Goal: Transaction & Acquisition: Purchase product/service

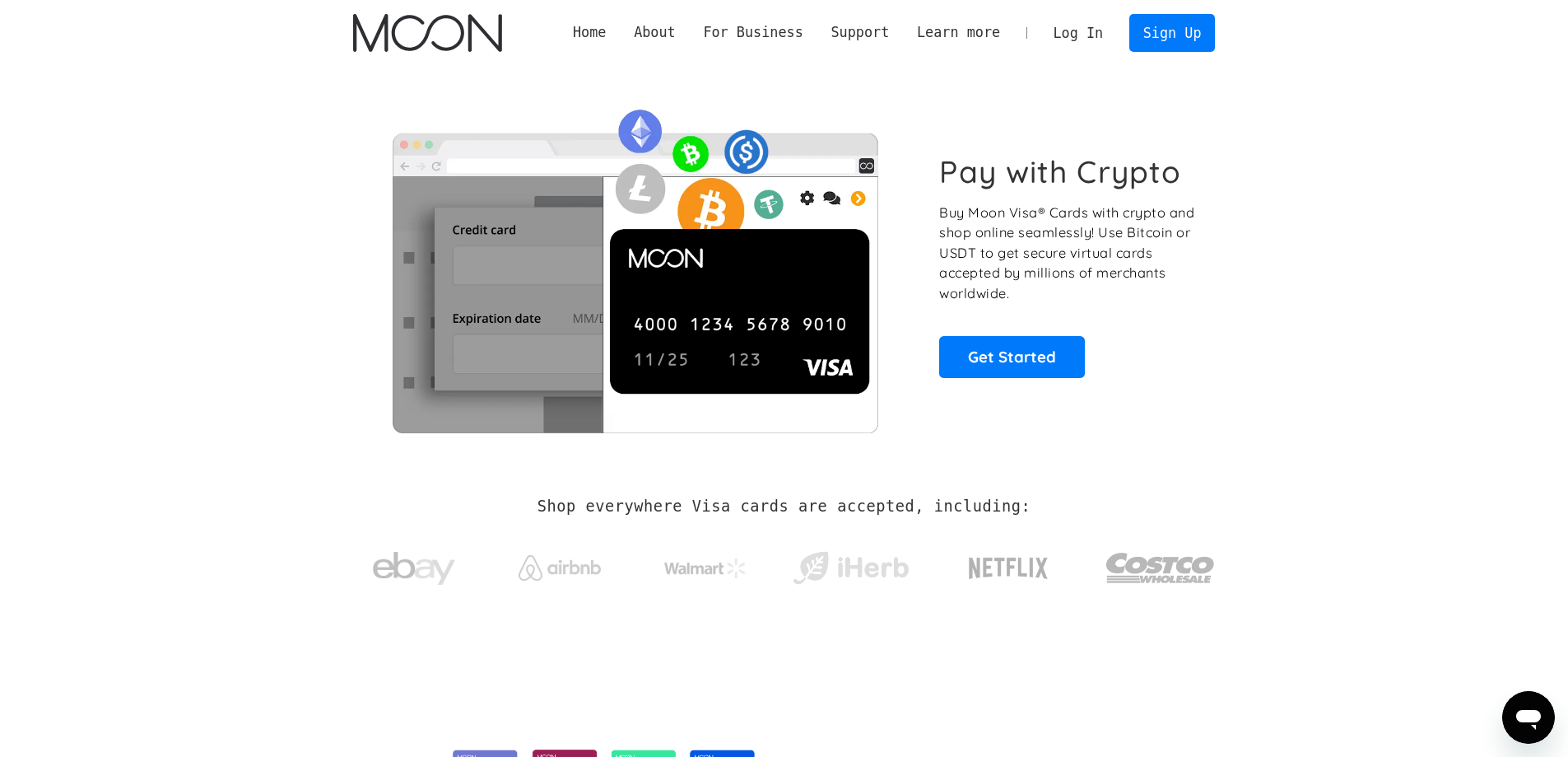
click at [1095, 30] on link "Log In" at bounding box center [1079, 33] width 77 height 36
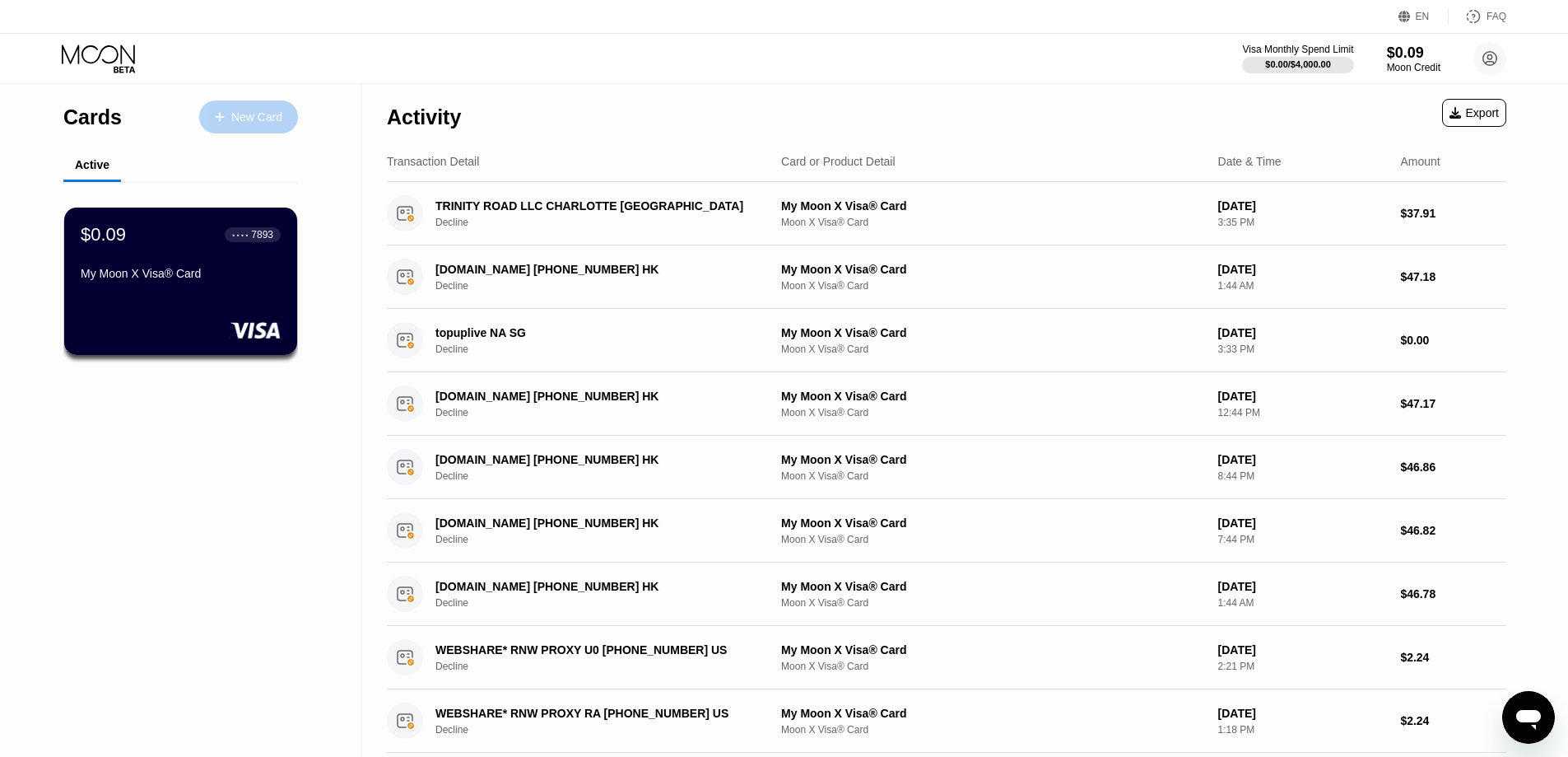
click at [267, 111] on div "New Card" at bounding box center [257, 118] width 51 height 14
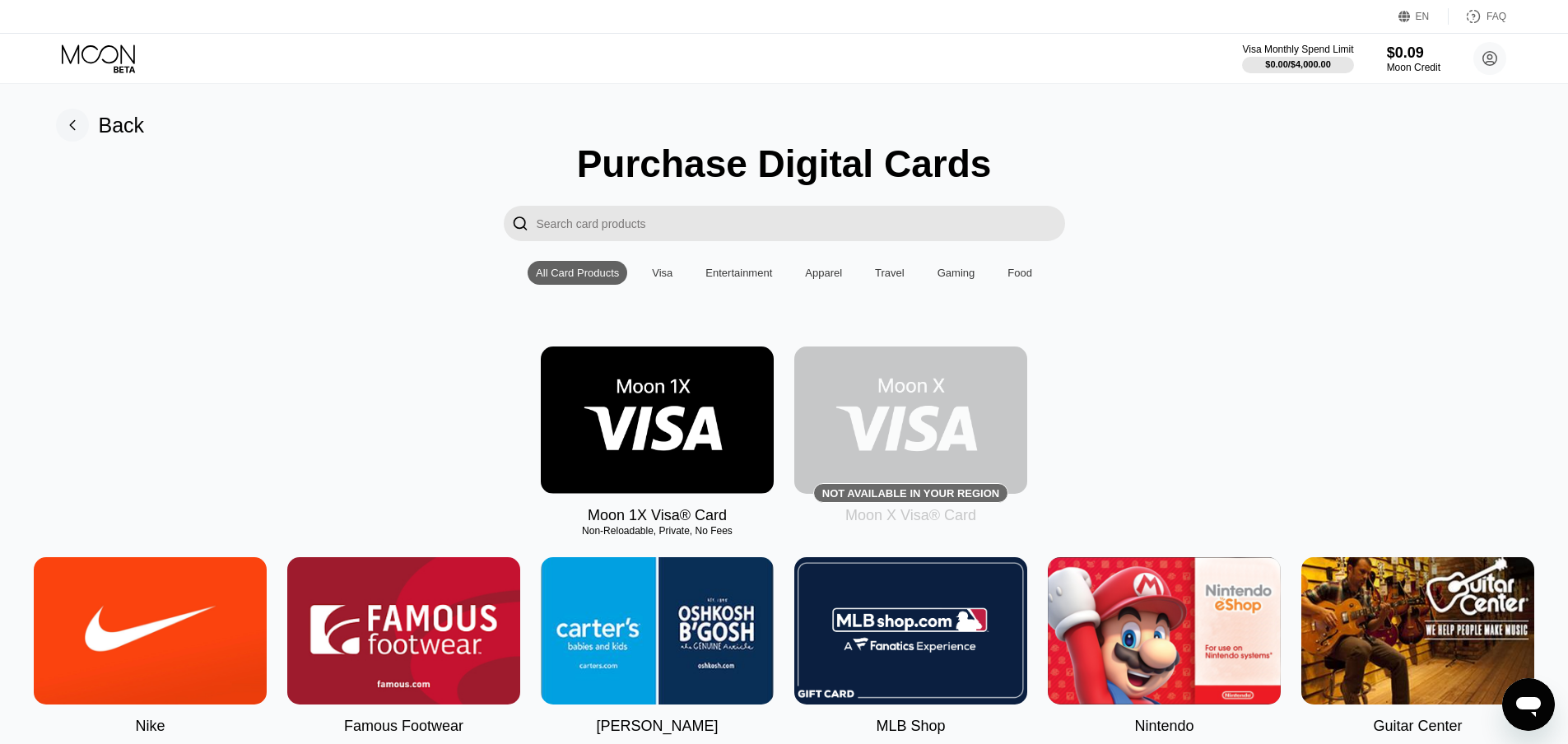
click at [632, 420] on img at bounding box center [657, 420] width 233 height 148
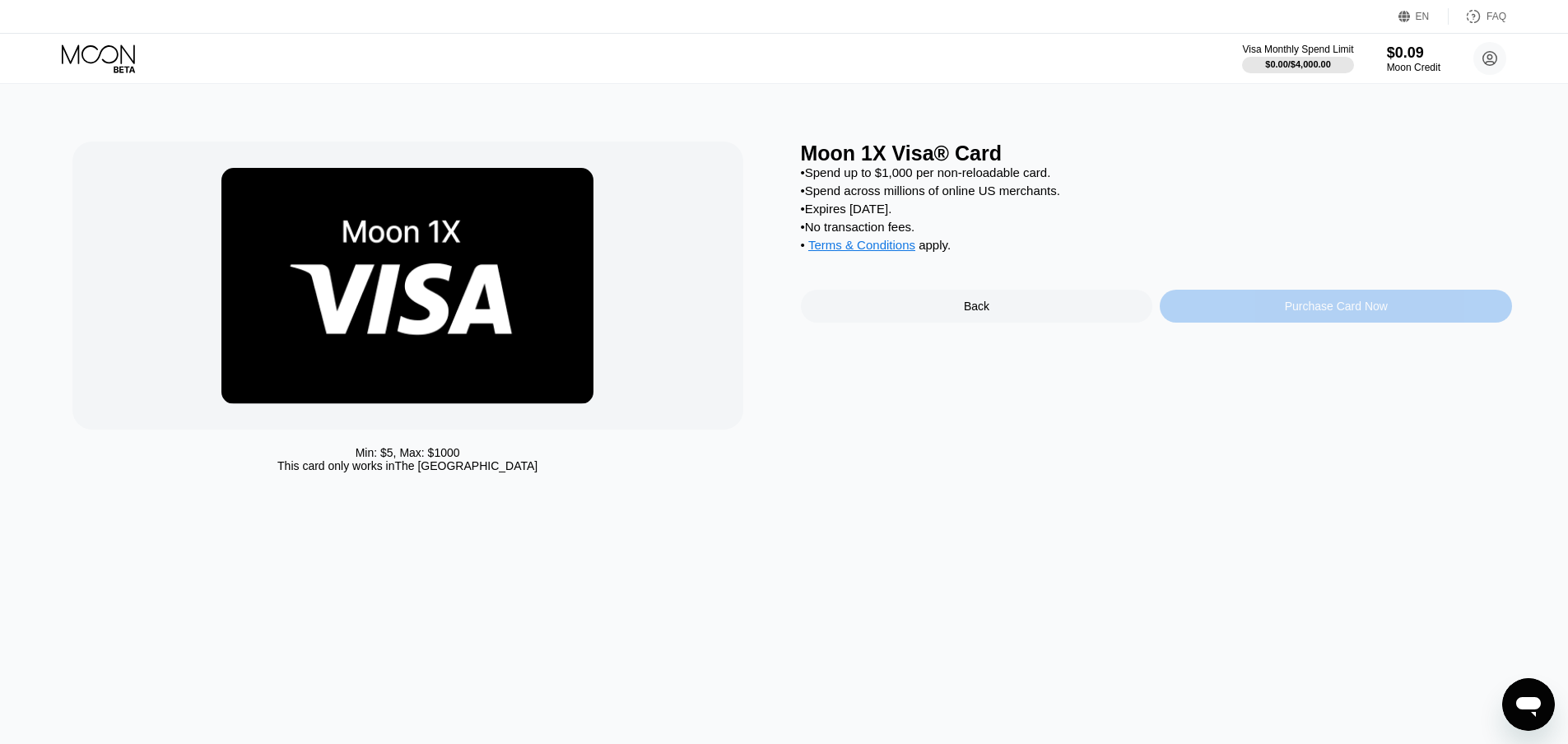
click at [1223, 323] on div "Purchase Card Now" at bounding box center [1336, 306] width 353 height 33
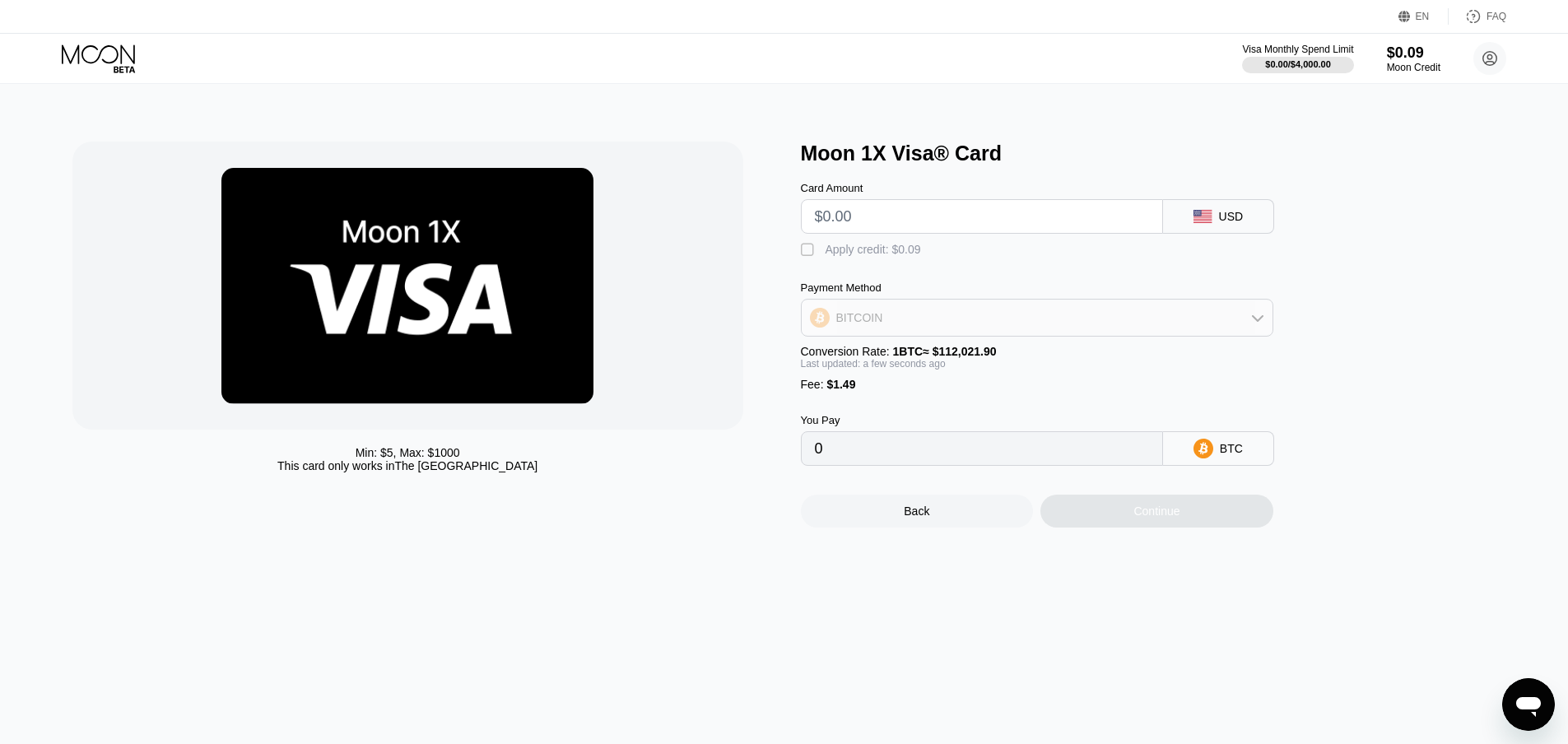
click at [921, 322] on div "BITCOIN" at bounding box center [1037, 318] width 471 height 33
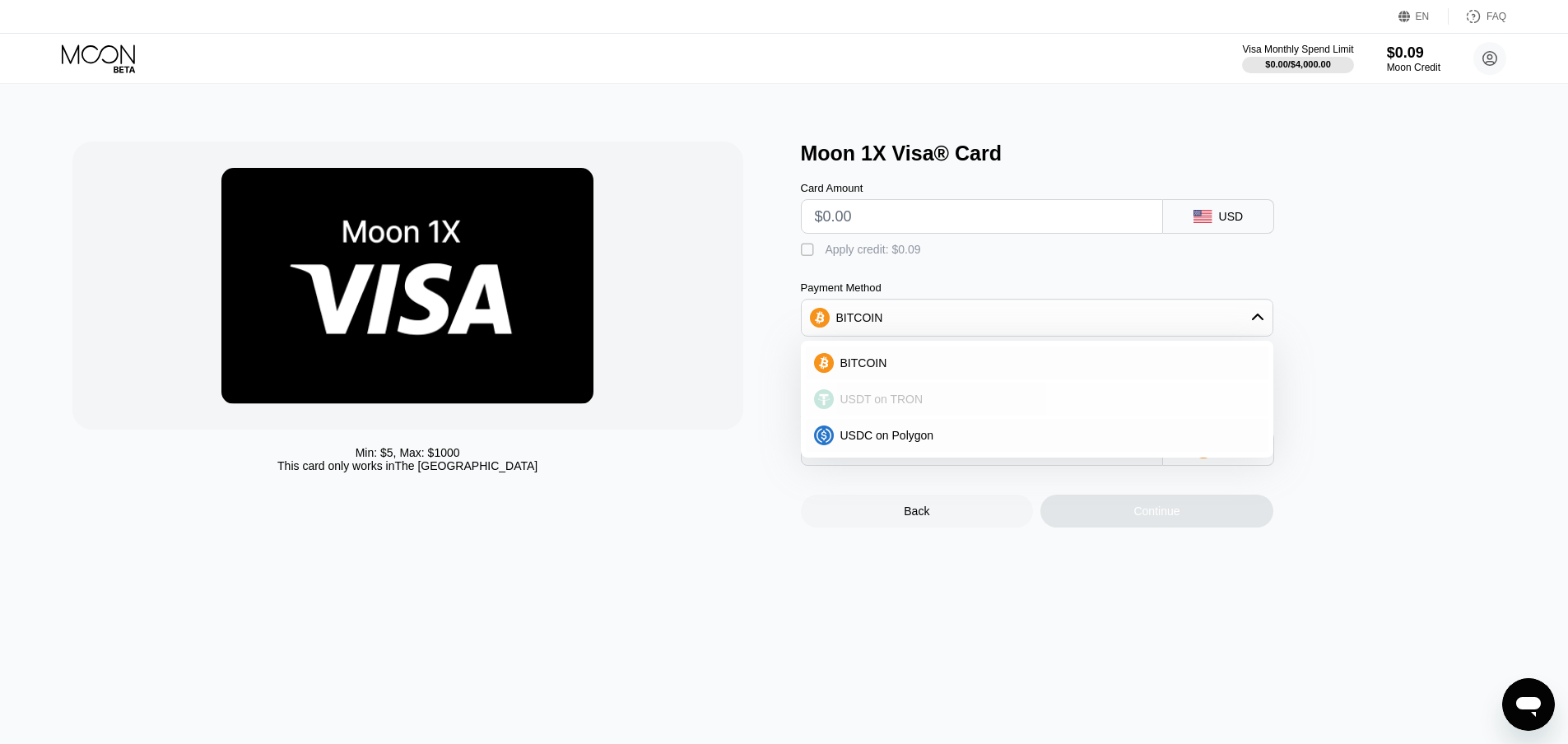
click at [883, 406] on span "USDT on TRON" at bounding box center [881, 399] width 83 height 13
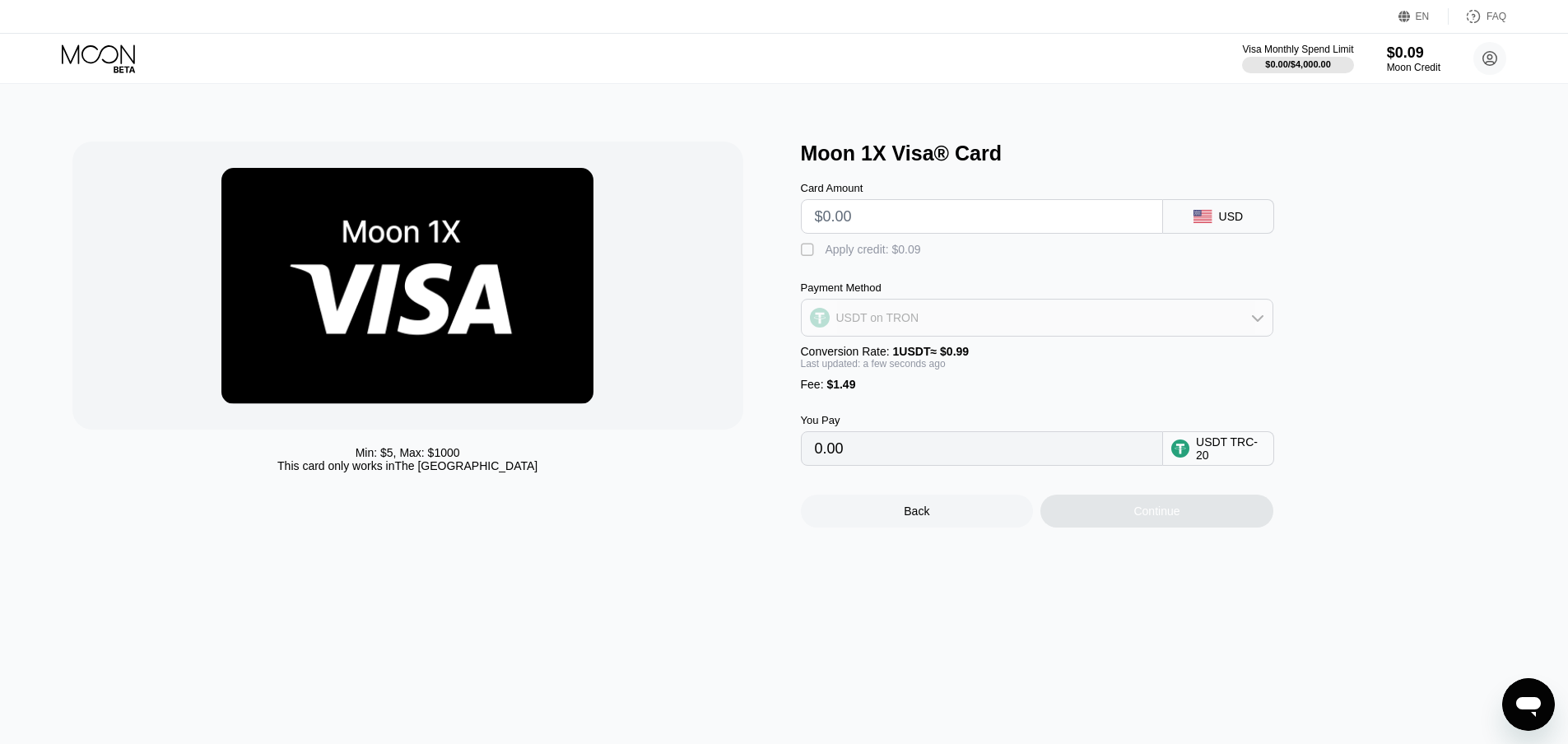
click at [963, 324] on div "USDT on TRON" at bounding box center [1037, 318] width 471 height 33
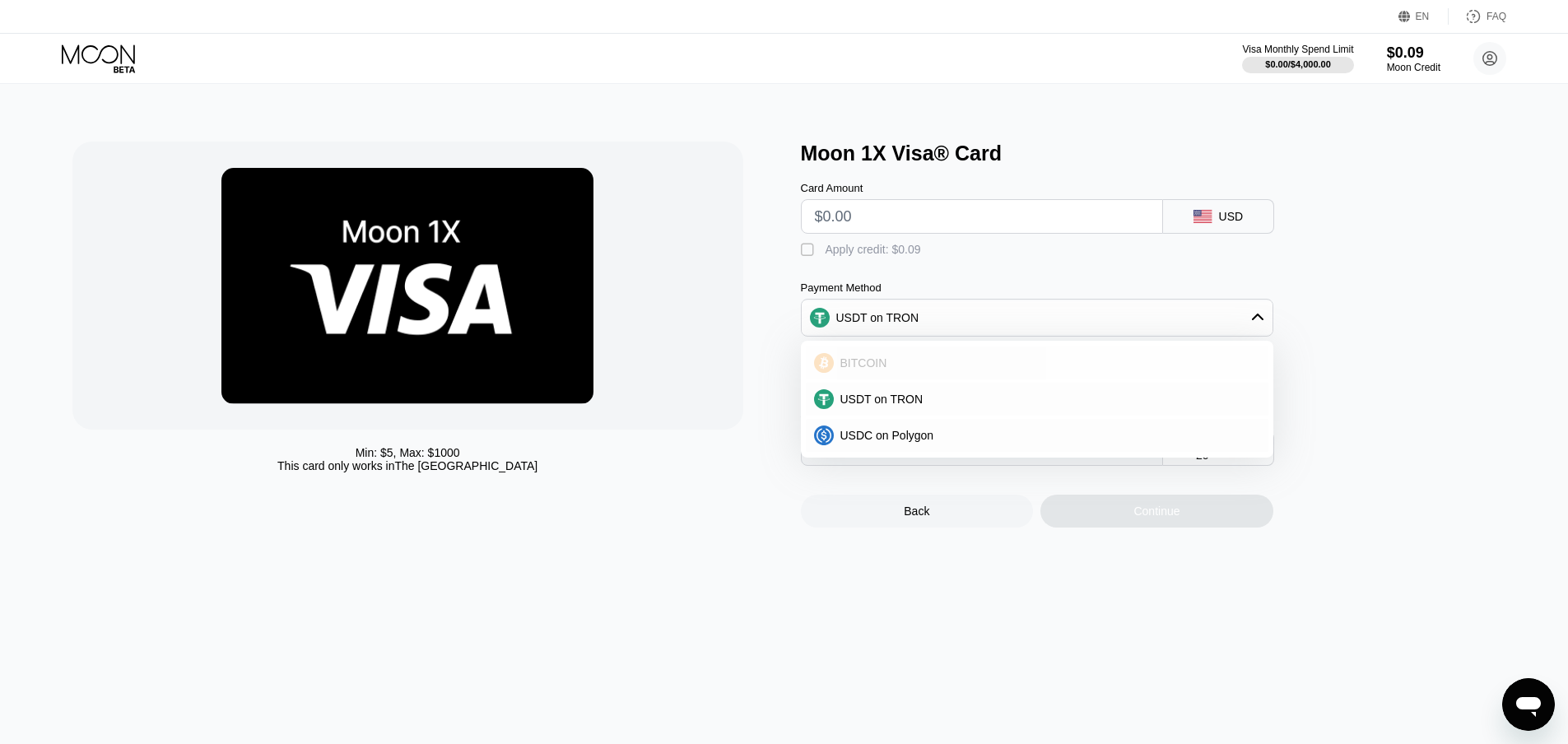
click at [912, 370] on div "BITCOIN" at bounding box center [1047, 362] width 427 height 13
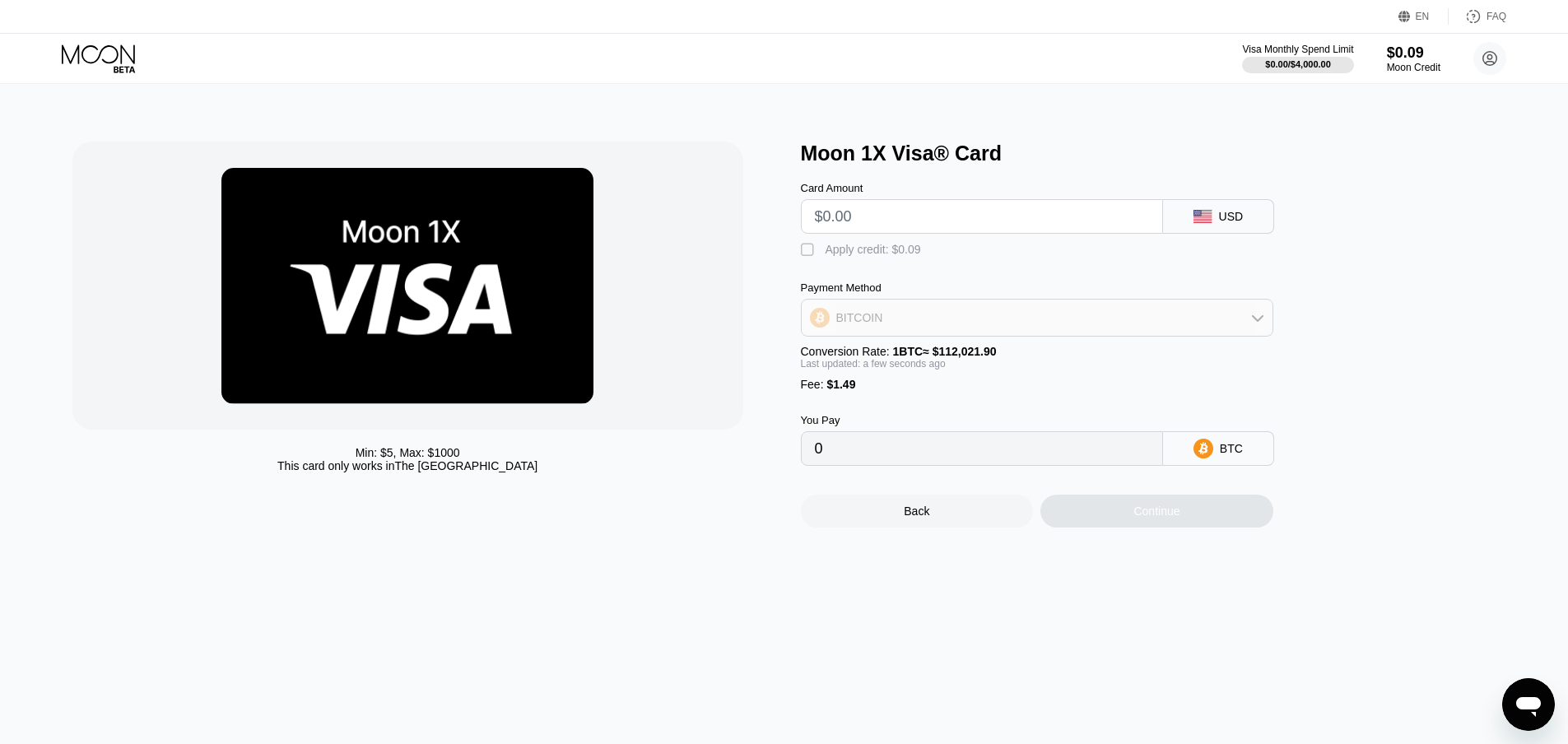
click at [1074, 330] on div "BITCOIN" at bounding box center [1037, 318] width 471 height 33
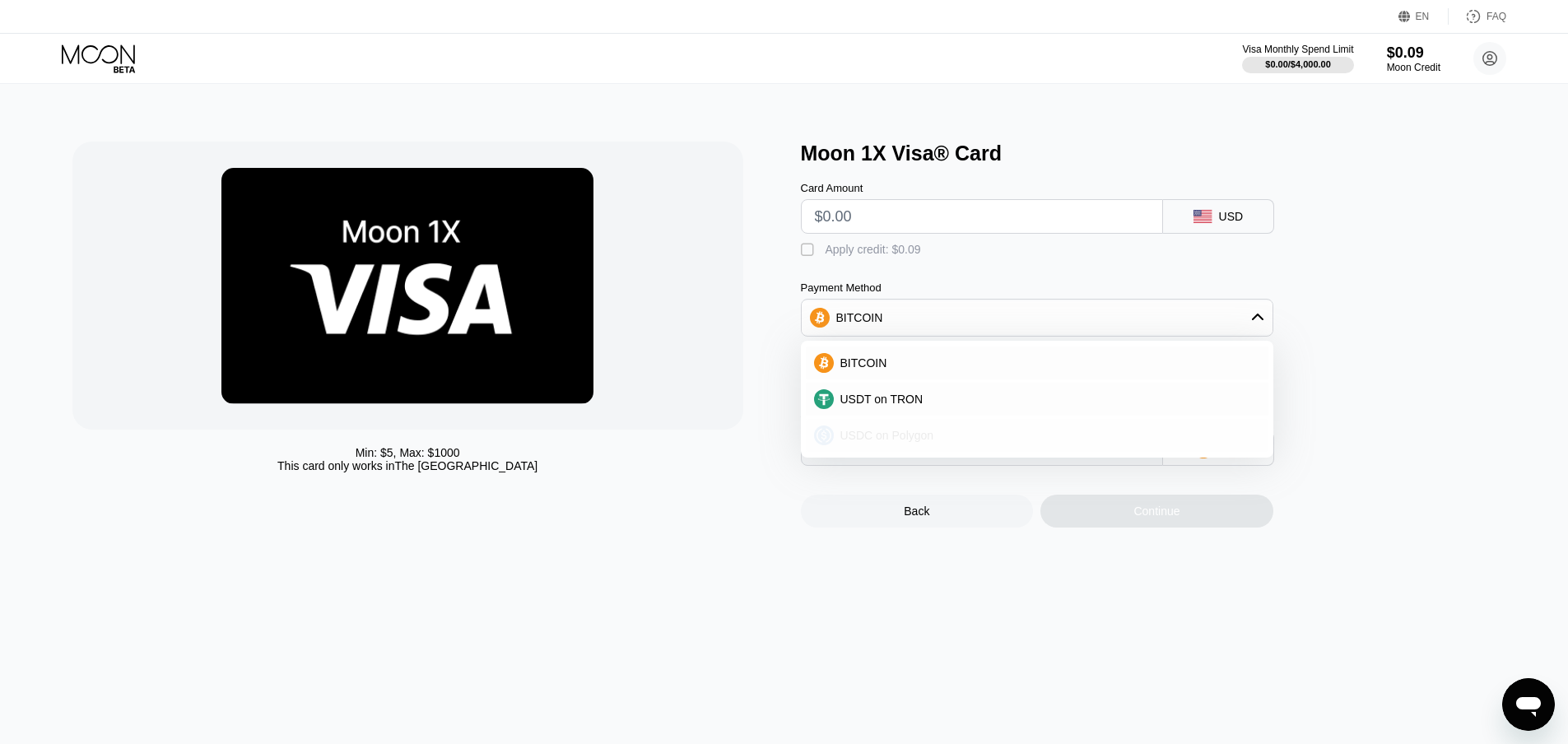
click at [929, 432] on div "USDC on Polygon" at bounding box center [1037, 435] width 463 height 33
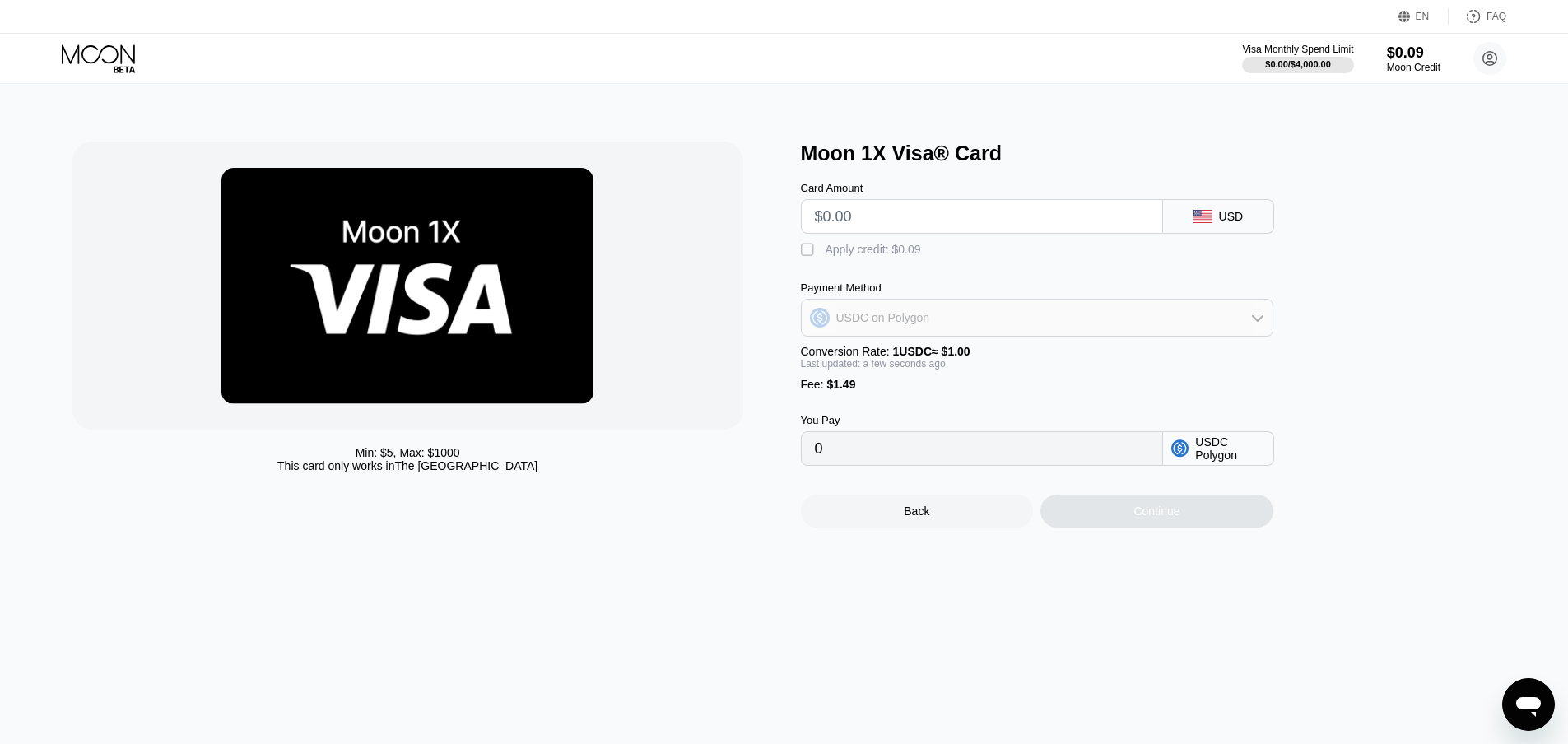
click at [1052, 334] on div "USDC on Polygon" at bounding box center [1037, 318] width 471 height 33
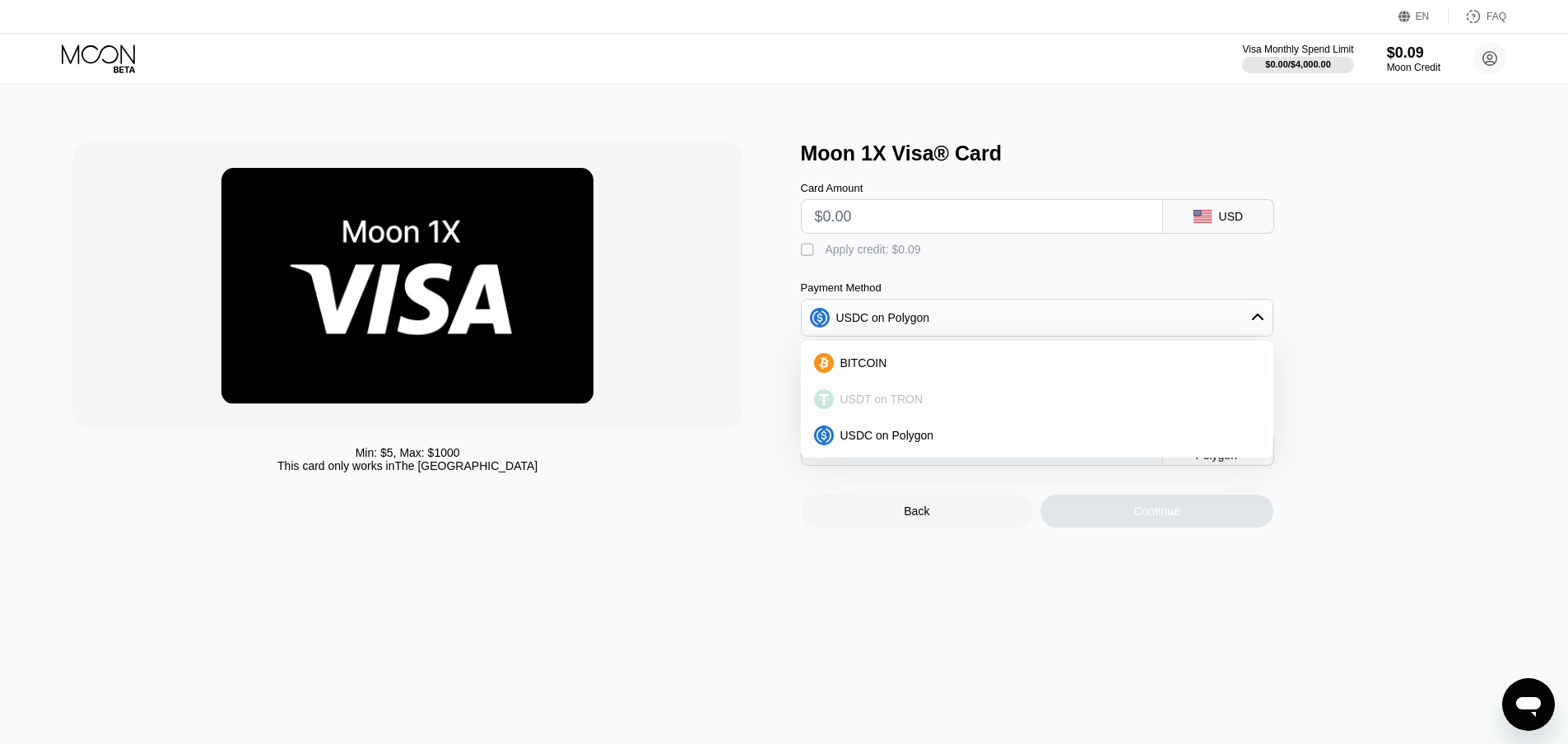
click at [964, 406] on div "USDT on TRON" at bounding box center [1047, 399] width 427 height 13
type input "0.00"
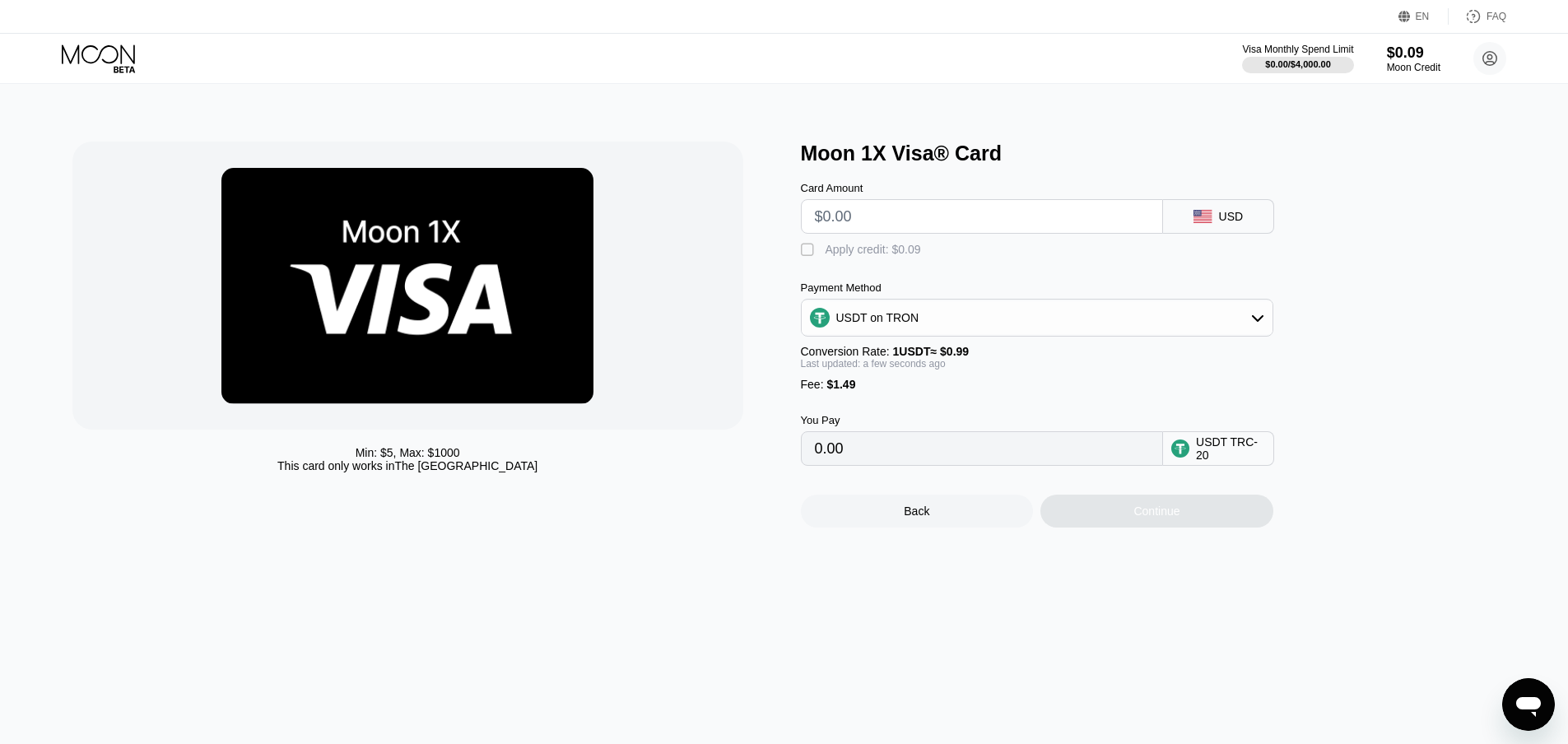
click at [1256, 459] on div "USDT TRC-20" at bounding box center [1231, 448] width 70 height 27
click at [1017, 448] on div "You Pay 0.00" at bounding box center [982, 440] width 362 height 51
click at [1014, 461] on input "0.00" at bounding box center [982, 449] width 334 height 33
click at [1013, 462] on input "0.00" at bounding box center [982, 449] width 334 height 33
click at [972, 221] on input "text" at bounding box center [982, 216] width 334 height 33
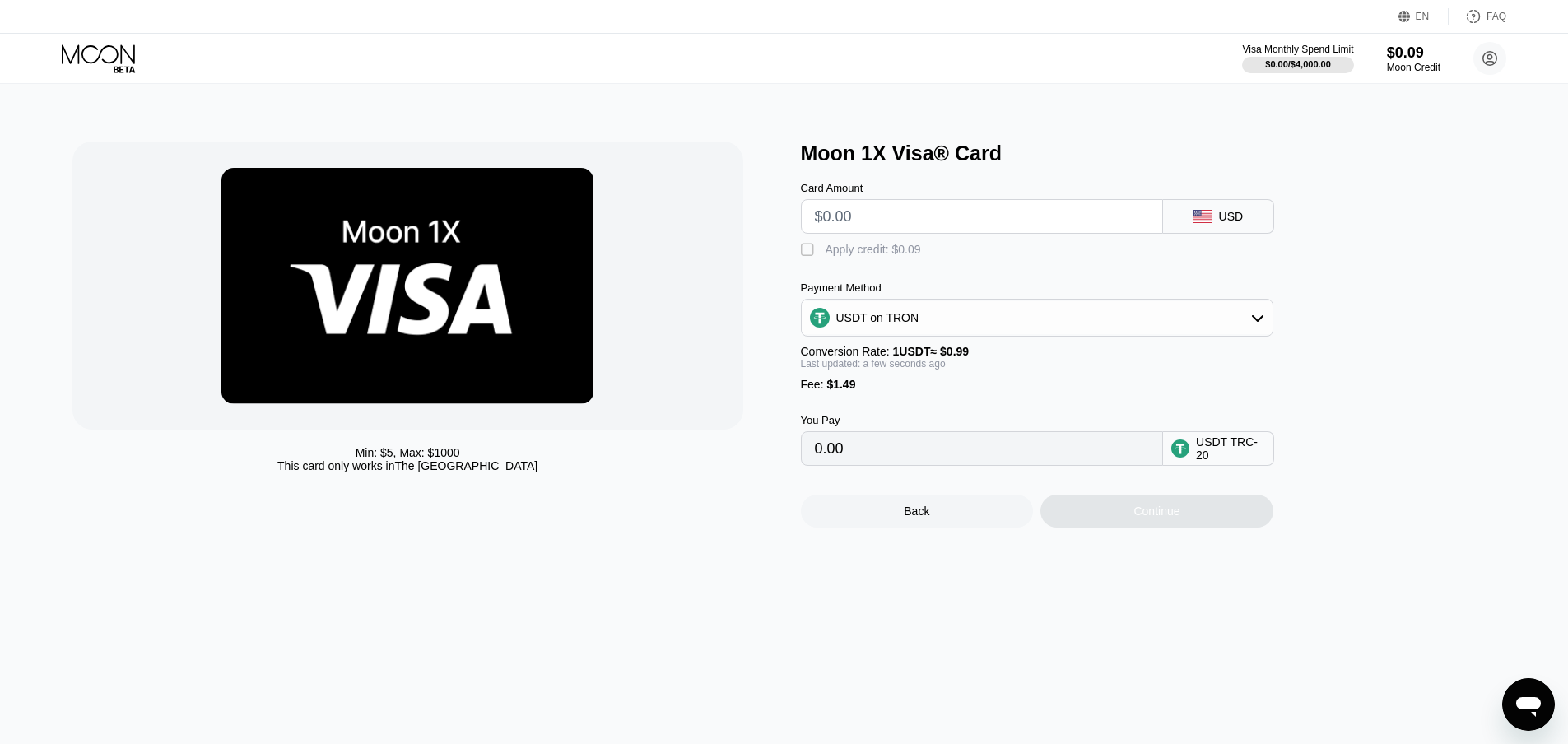
type input "$3"
type input "4.54"
type input "$30"
type input "31.81"
type input "$30"
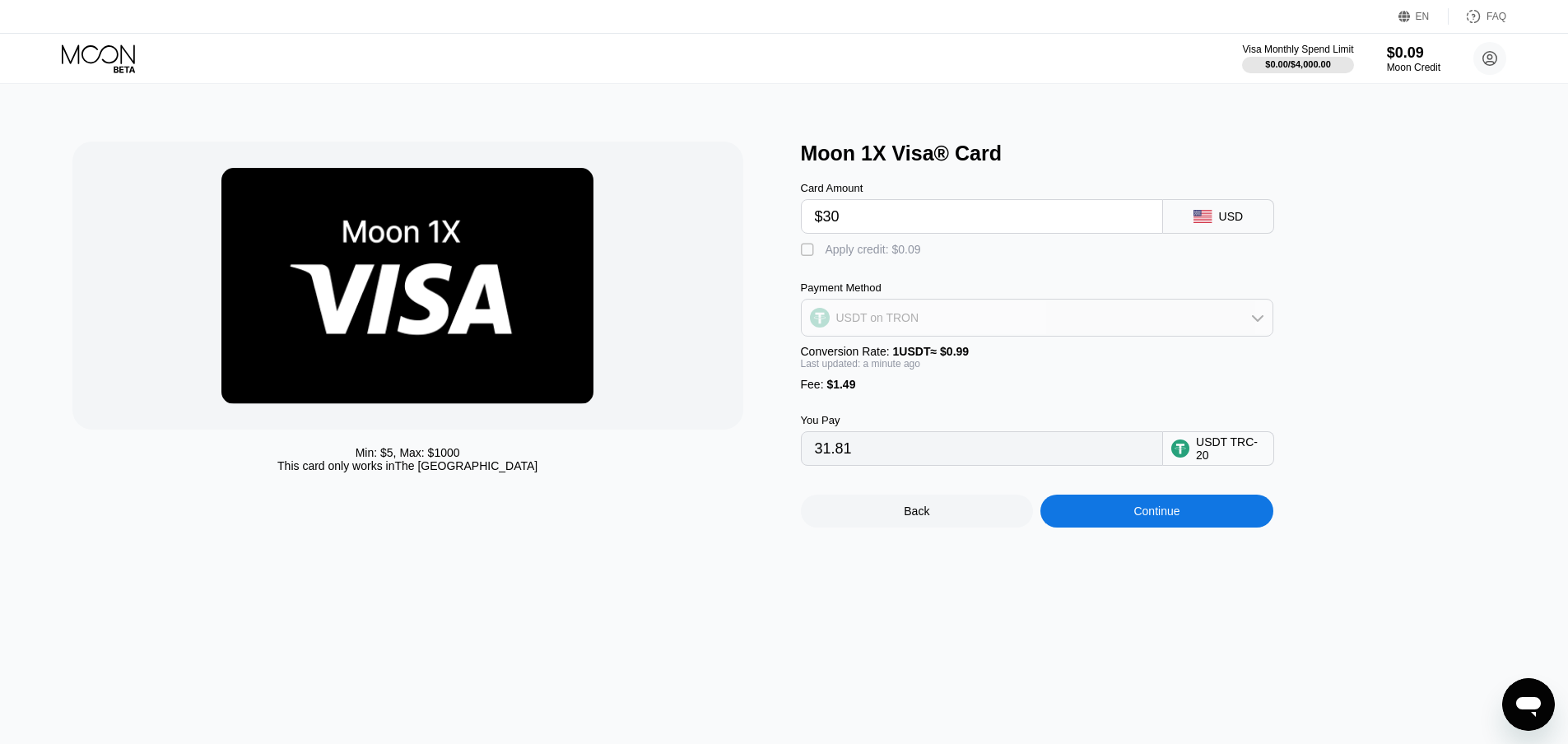
click at [1015, 315] on div "USDT on TRON" at bounding box center [1037, 318] width 471 height 33
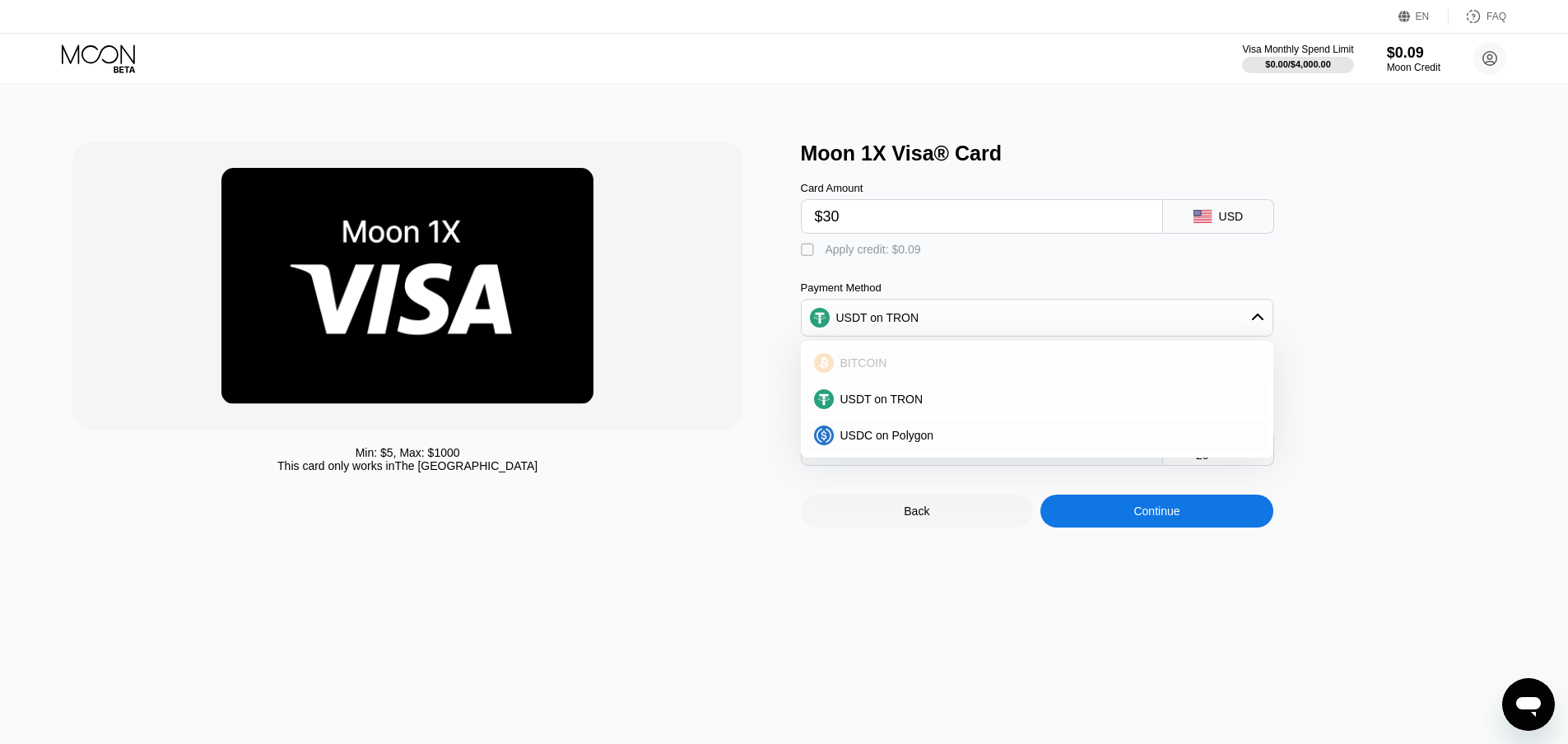
click at [952, 370] on div "BITCOIN" at bounding box center [1047, 362] width 427 height 13
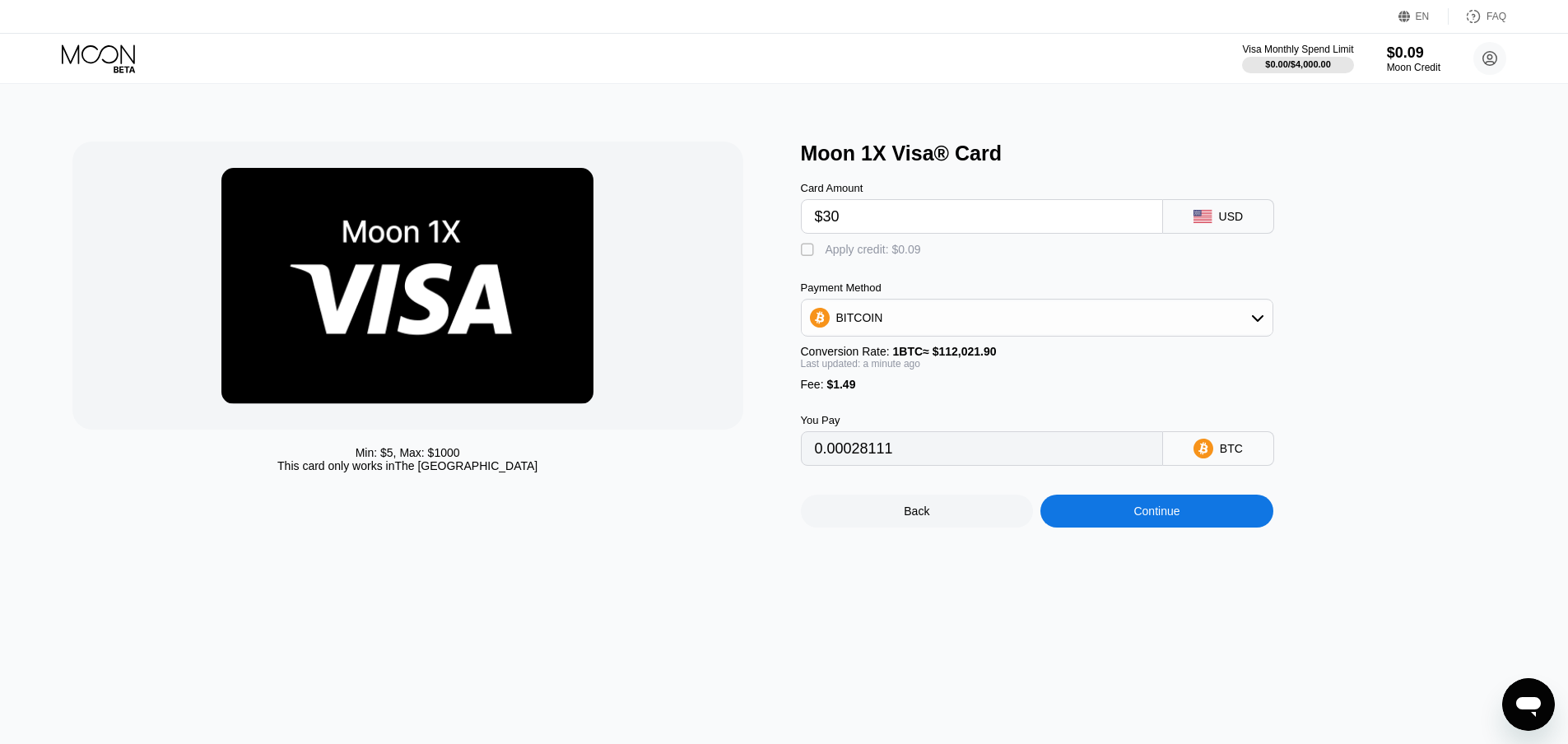
click at [972, 336] on div "BITCOIN" at bounding box center [1037, 318] width 473 height 38
click at [981, 334] on div "BITCOIN" at bounding box center [1037, 318] width 471 height 33
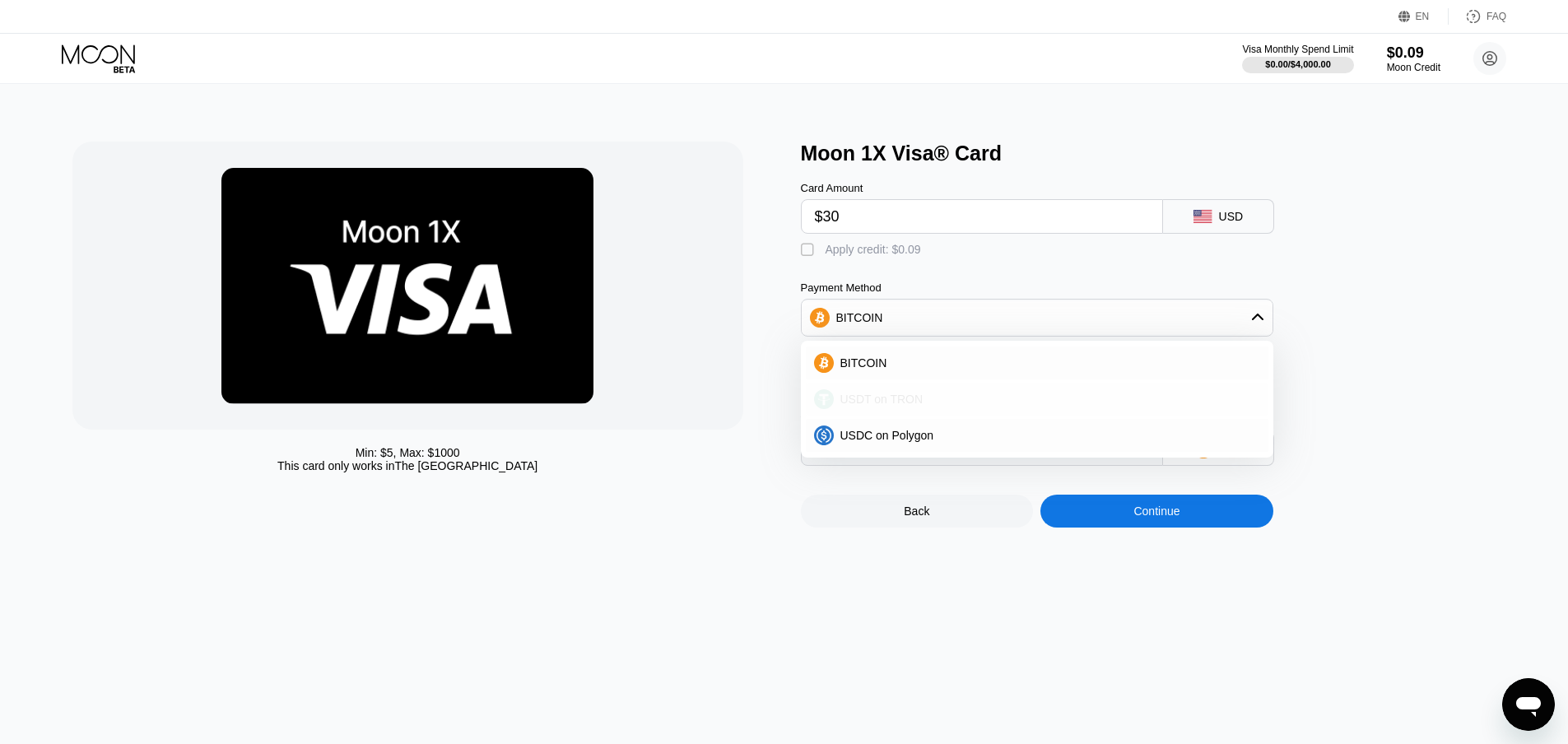
click at [940, 415] on div "USDT on TRON" at bounding box center [1037, 399] width 463 height 33
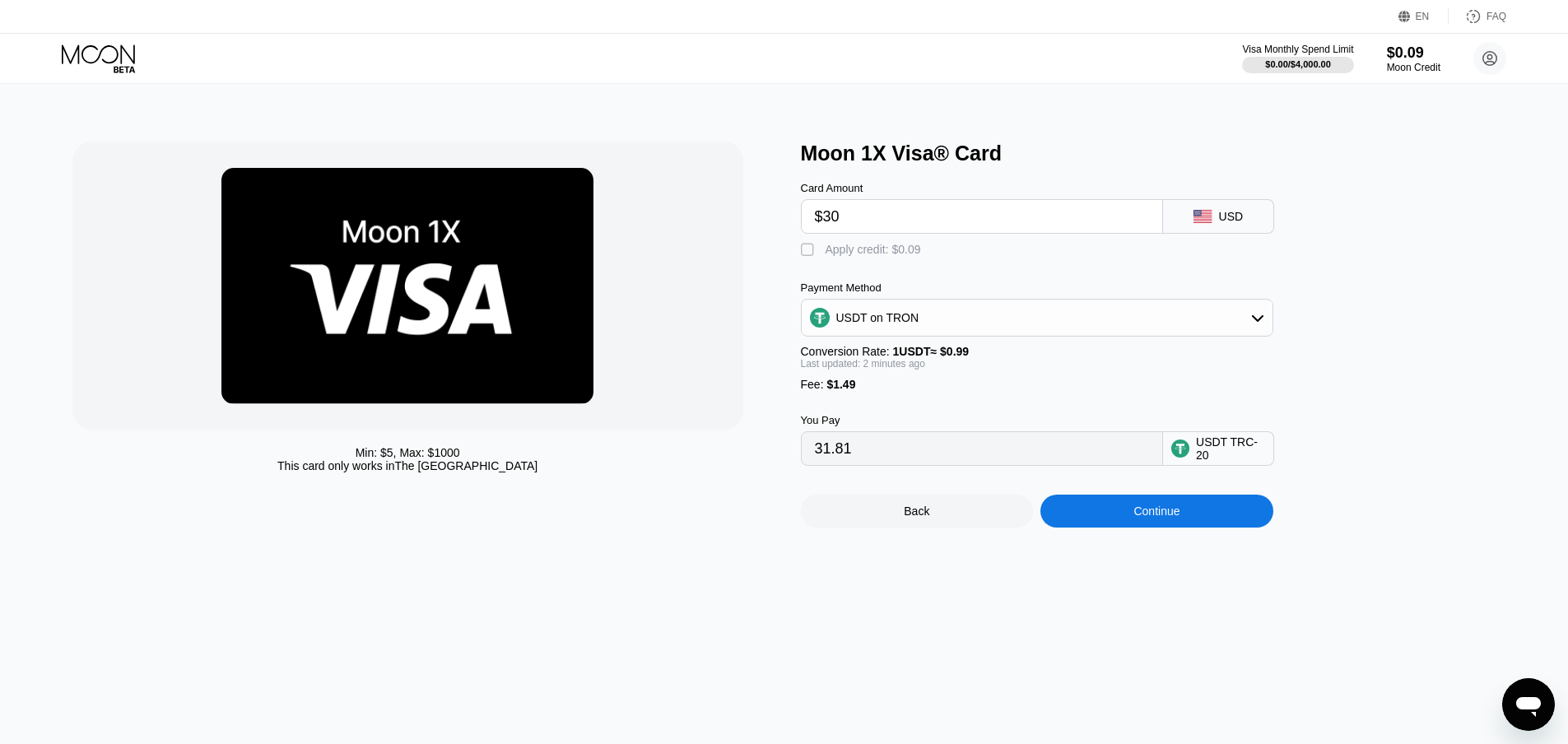
click at [802, 255] on div "" at bounding box center [808, 250] width 16 height 16
click at [804, 255] on div "" at bounding box center [808, 250] width 16 height 16
click at [804, 255] on div "" at bounding box center [808, 250] width 16 height 16
click at [804, 255] on div "" at bounding box center [808, 250] width 16 height 16
click at [804, 255] on div "" at bounding box center [808, 250] width 16 height 16
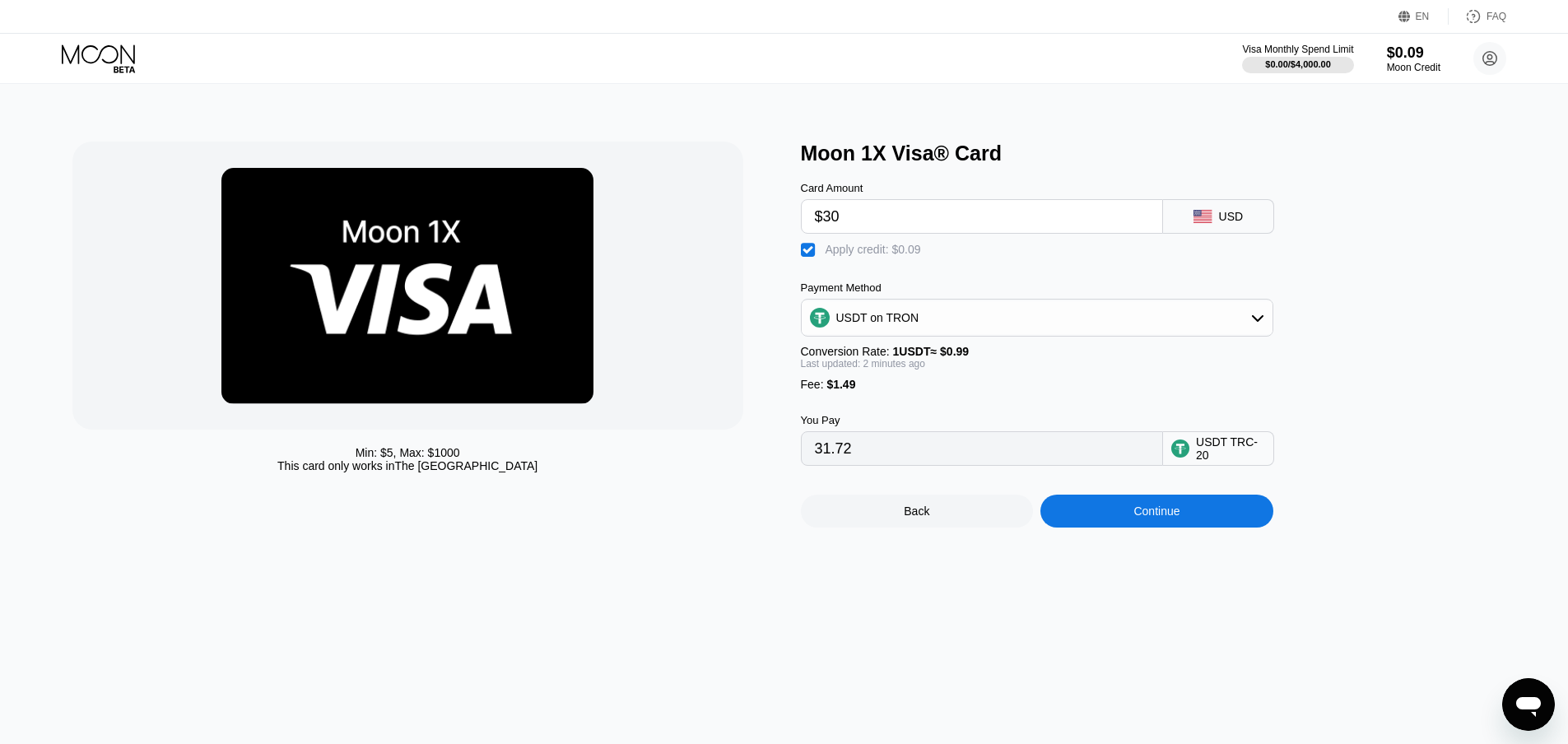
click at [804, 255] on div "" at bounding box center [808, 250] width 16 height 16
click at [804, 255] on div "" at bounding box center [808, 250] width 16 height 16
click at [804, 255] on div "" at bounding box center [808, 250] width 16 height 16
click at [804, 255] on div "" at bounding box center [808, 250] width 16 height 16
click at [804, 255] on div "" at bounding box center [808, 250] width 16 height 16
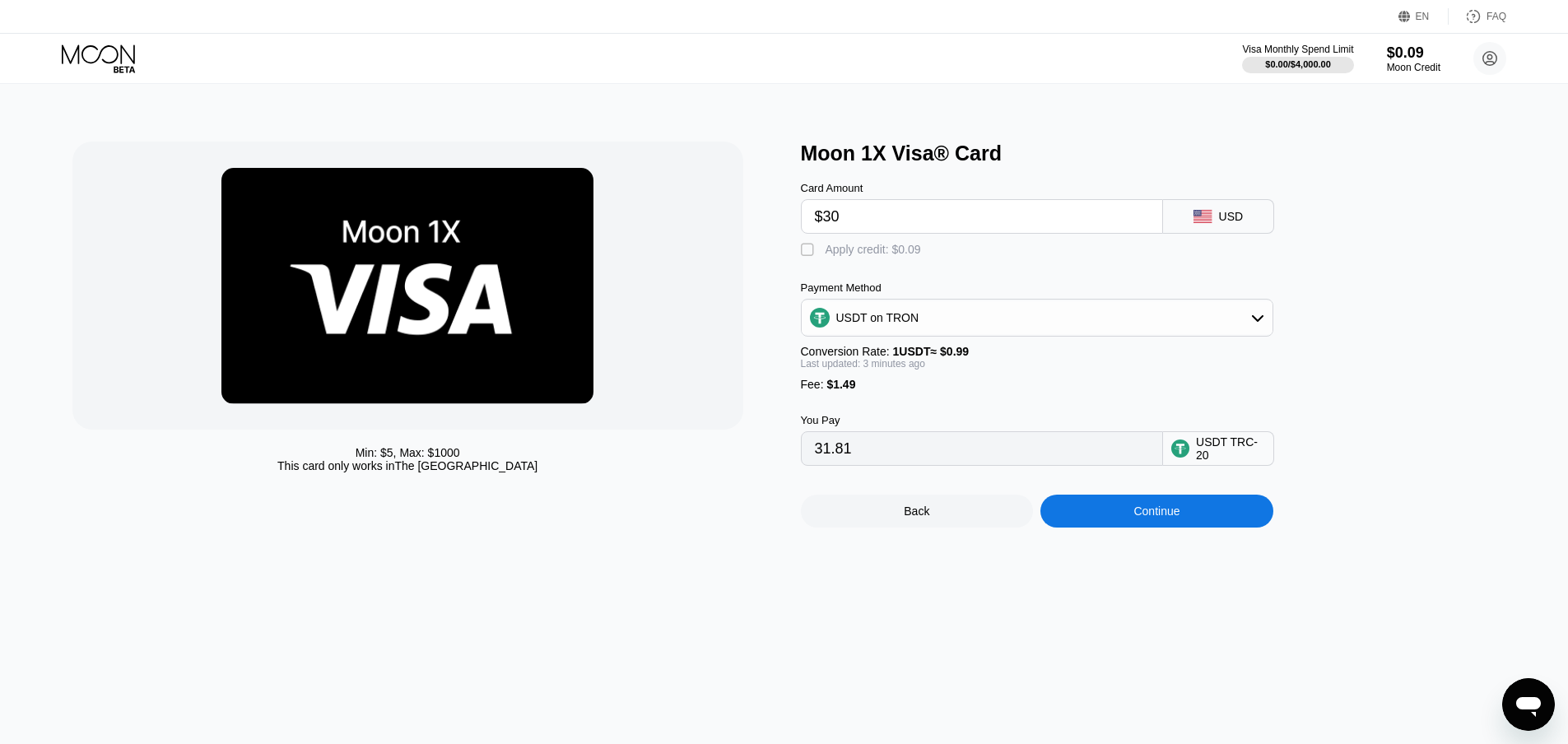
click at [804, 255] on div "" at bounding box center [808, 250] width 16 height 16
click at [804, 255] on div "" at bounding box center [808, 250] width 16 height 16
click at [804, 255] on div "" at bounding box center [808, 250] width 16 height 16
click at [804, 255] on div "" at bounding box center [808, 250] width 16 height 16
click at [804, 255] on div "" at bounding box center [808, 250] width 16 height 16
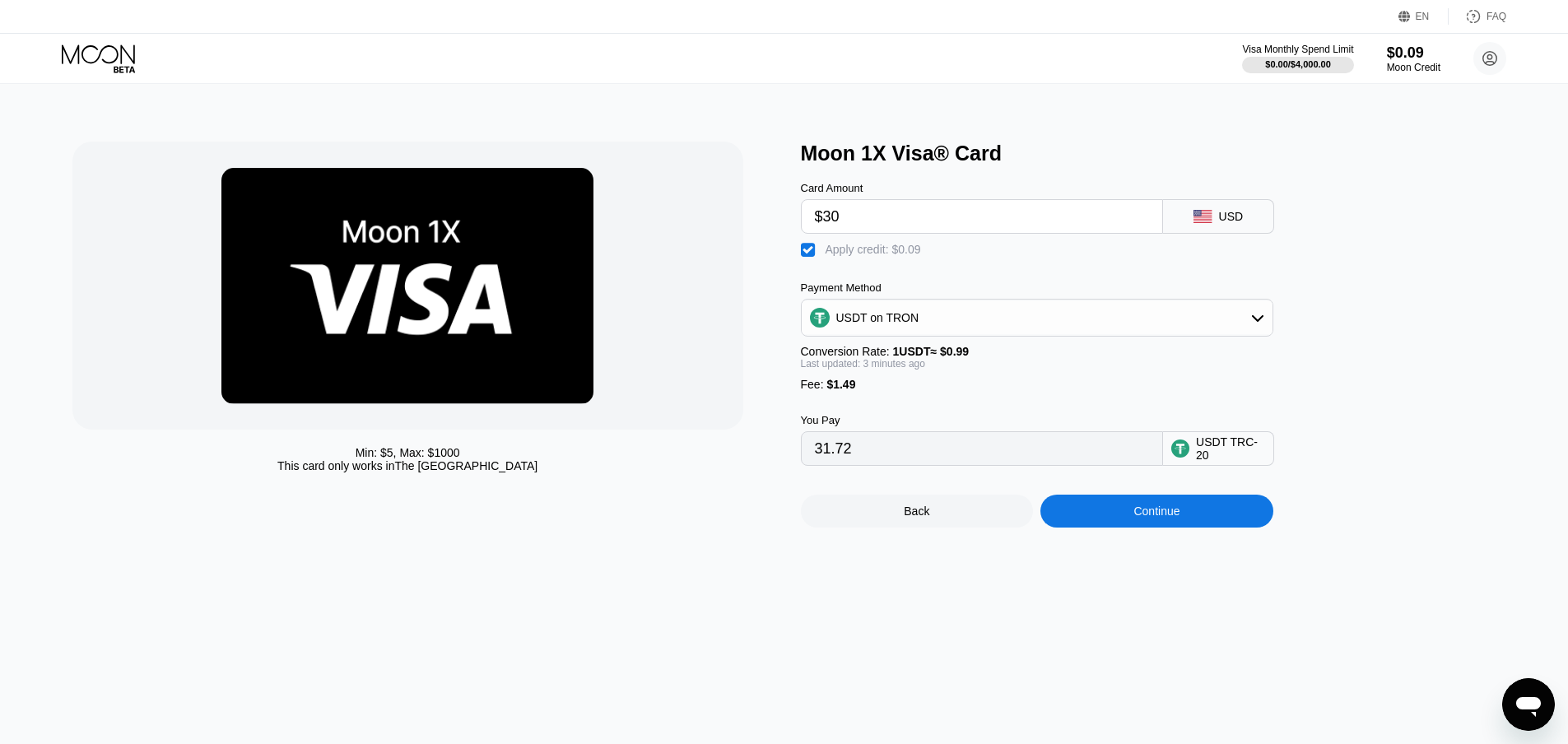
click at [804, 255] on div "" at bounding box center [808, 250] width 16 height 16
type input "31.81"
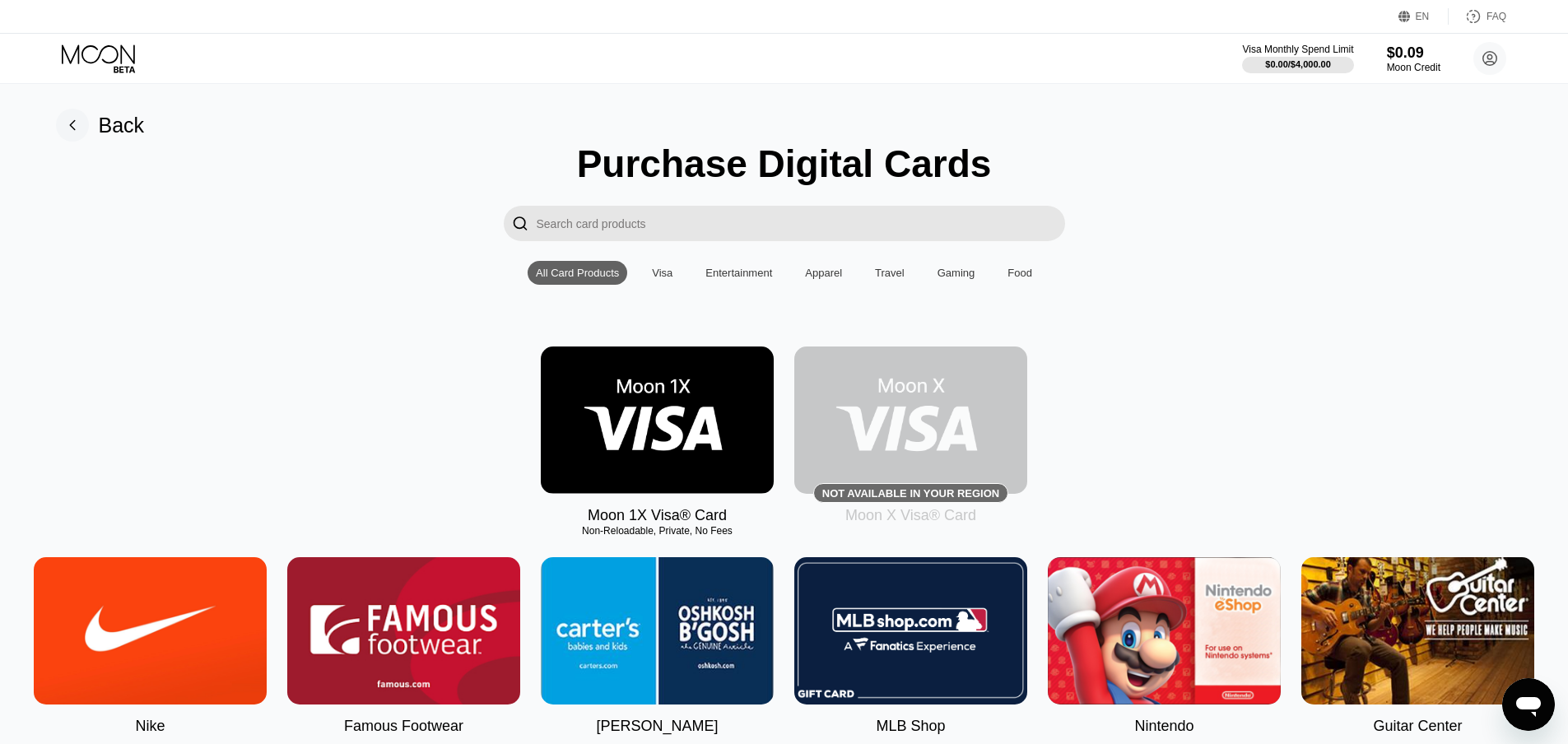
click at [871, 441] on img at bounding box center [911, 420] width 233 height 148
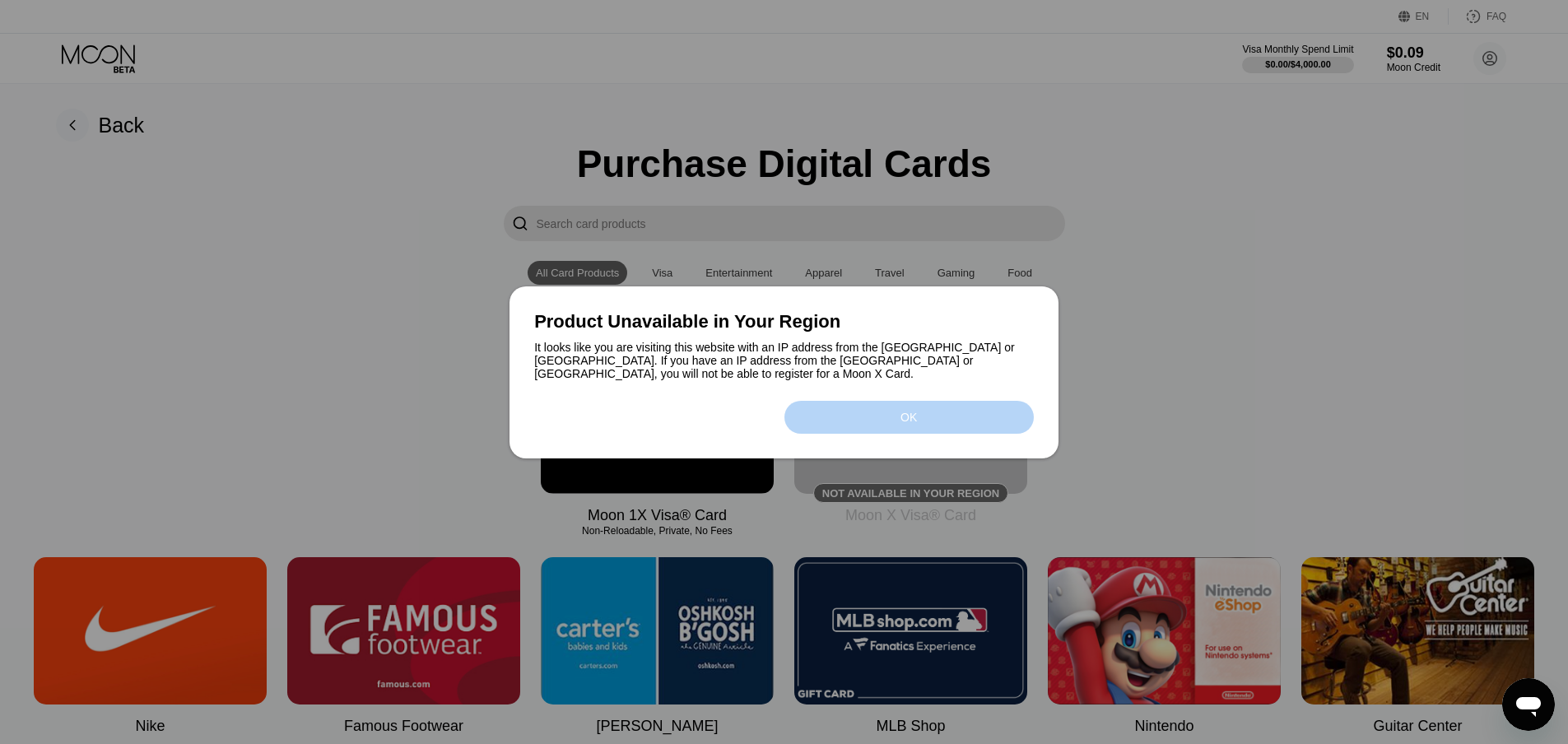
click at [938, 417] on div "OK" at bounding box center [909, 417] width 250 height 33
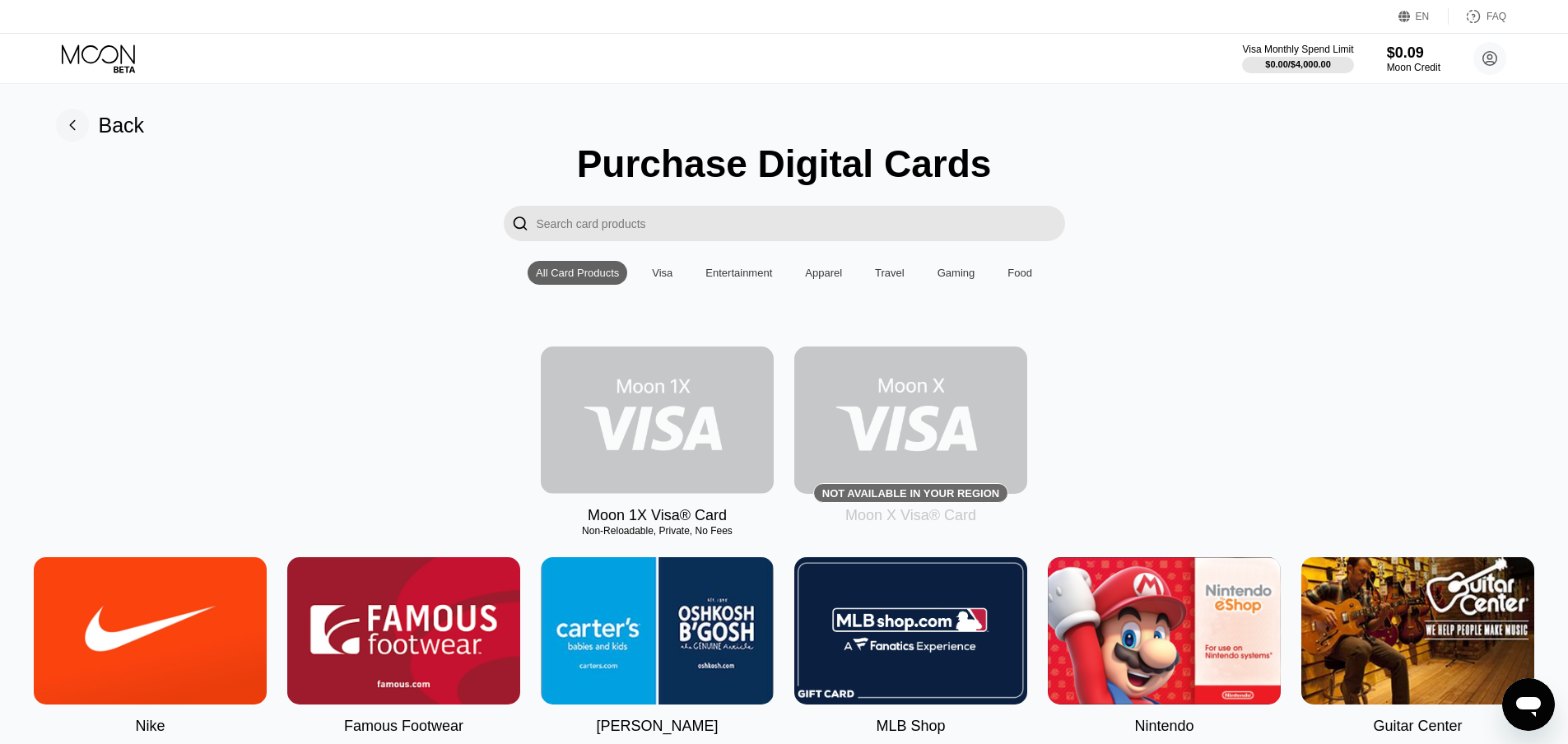
click at [711, 460] on img at bounding box center [657, 420] width 233 height 148
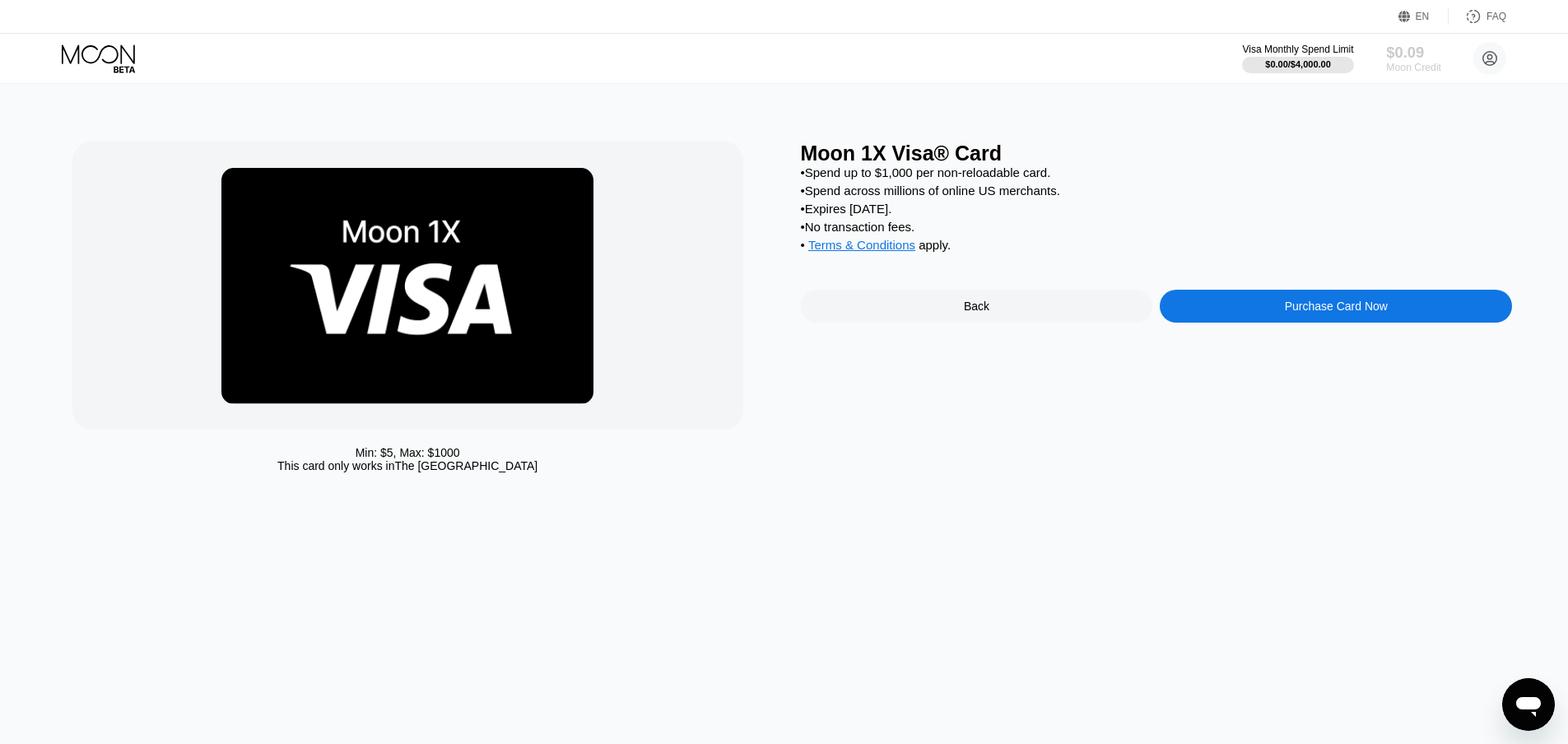
click at [1388, 56] on div "$0.09" at bounding box center [1414, 52] width 55 height 17
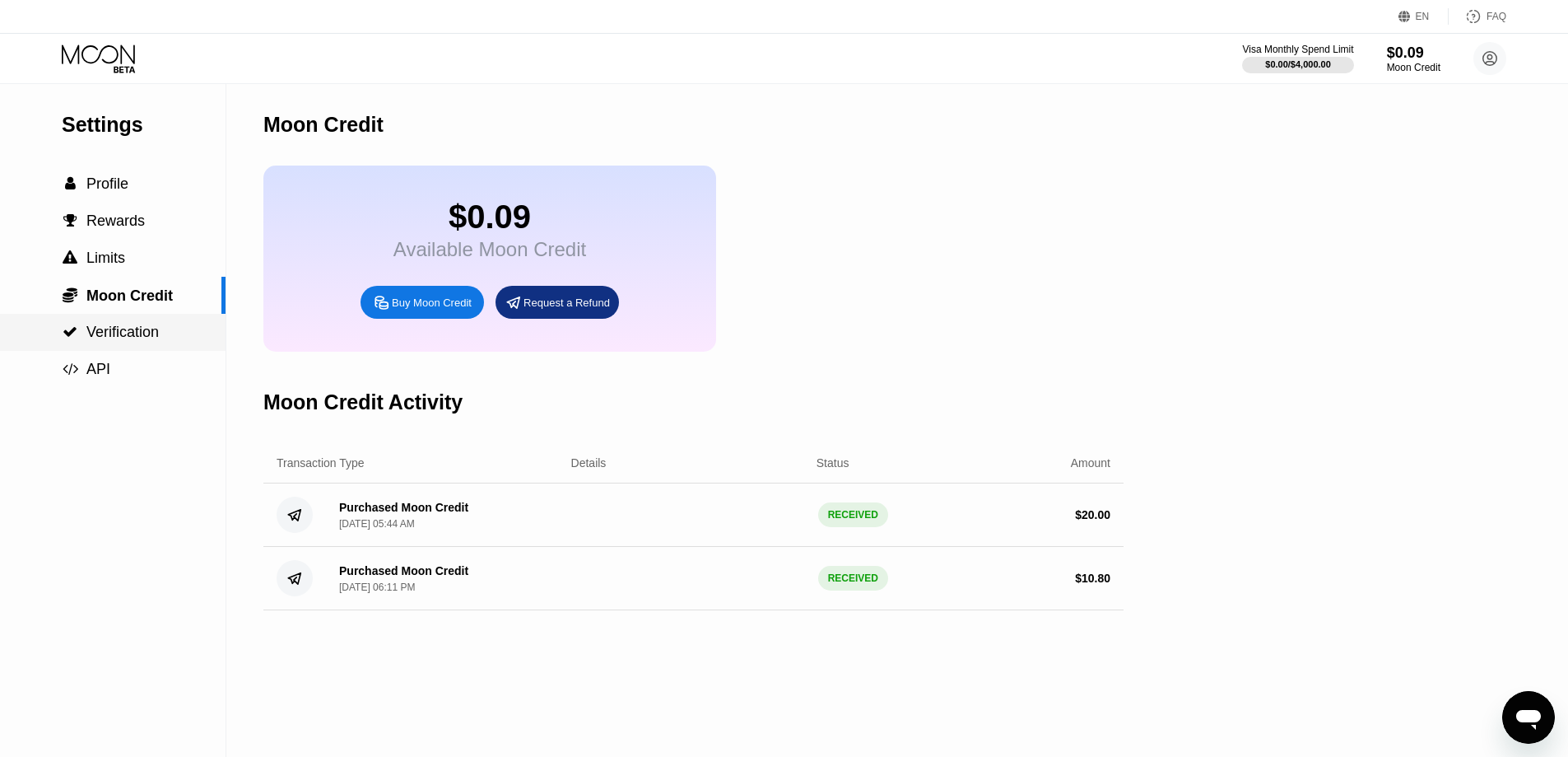
click at [123, 336] on span "Verification" at bounding box center [123, 331] width 72 height 16
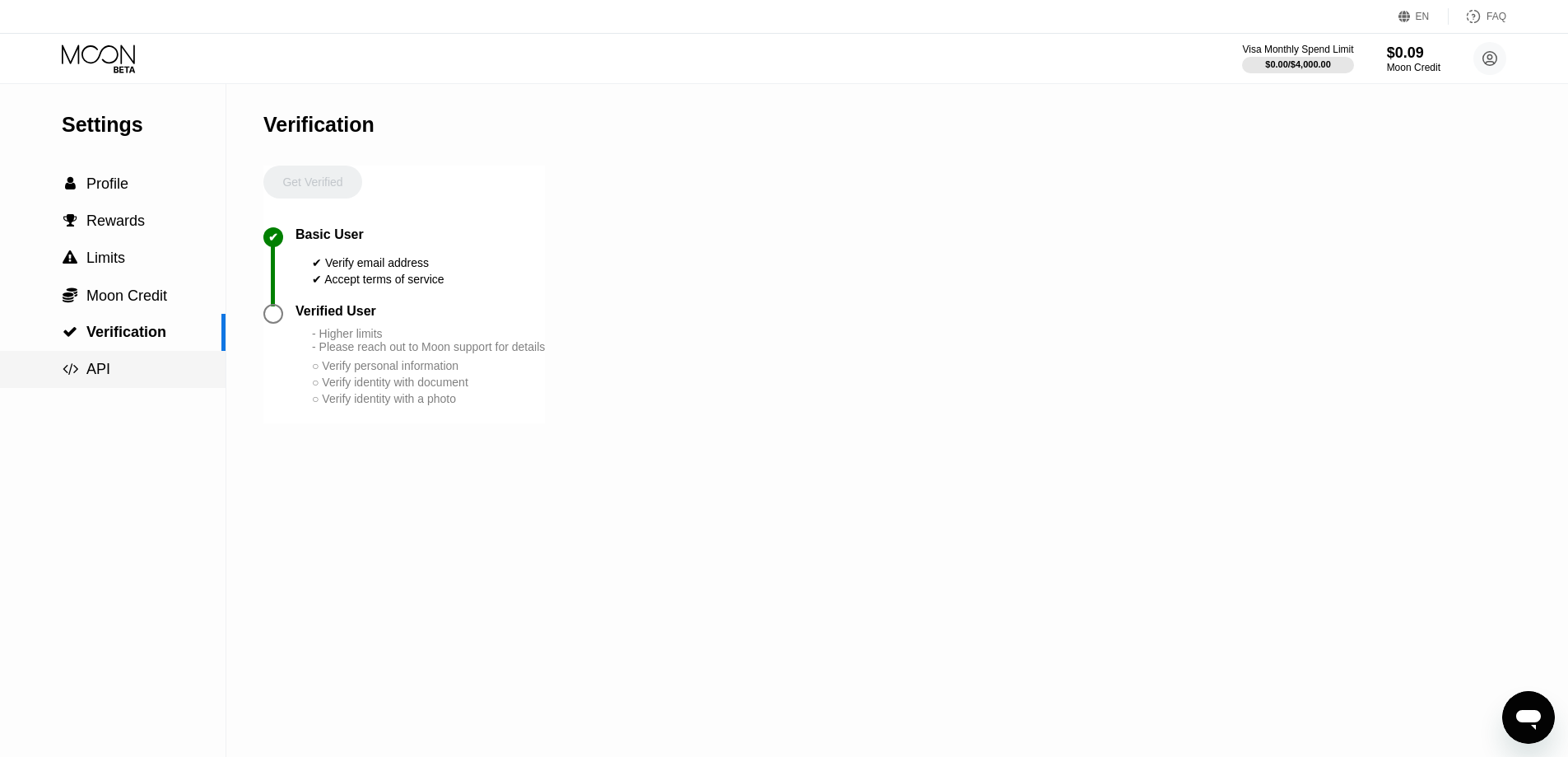
click at [112, 378] on div " API" at bounding box center [112, 369] width 226 height 17
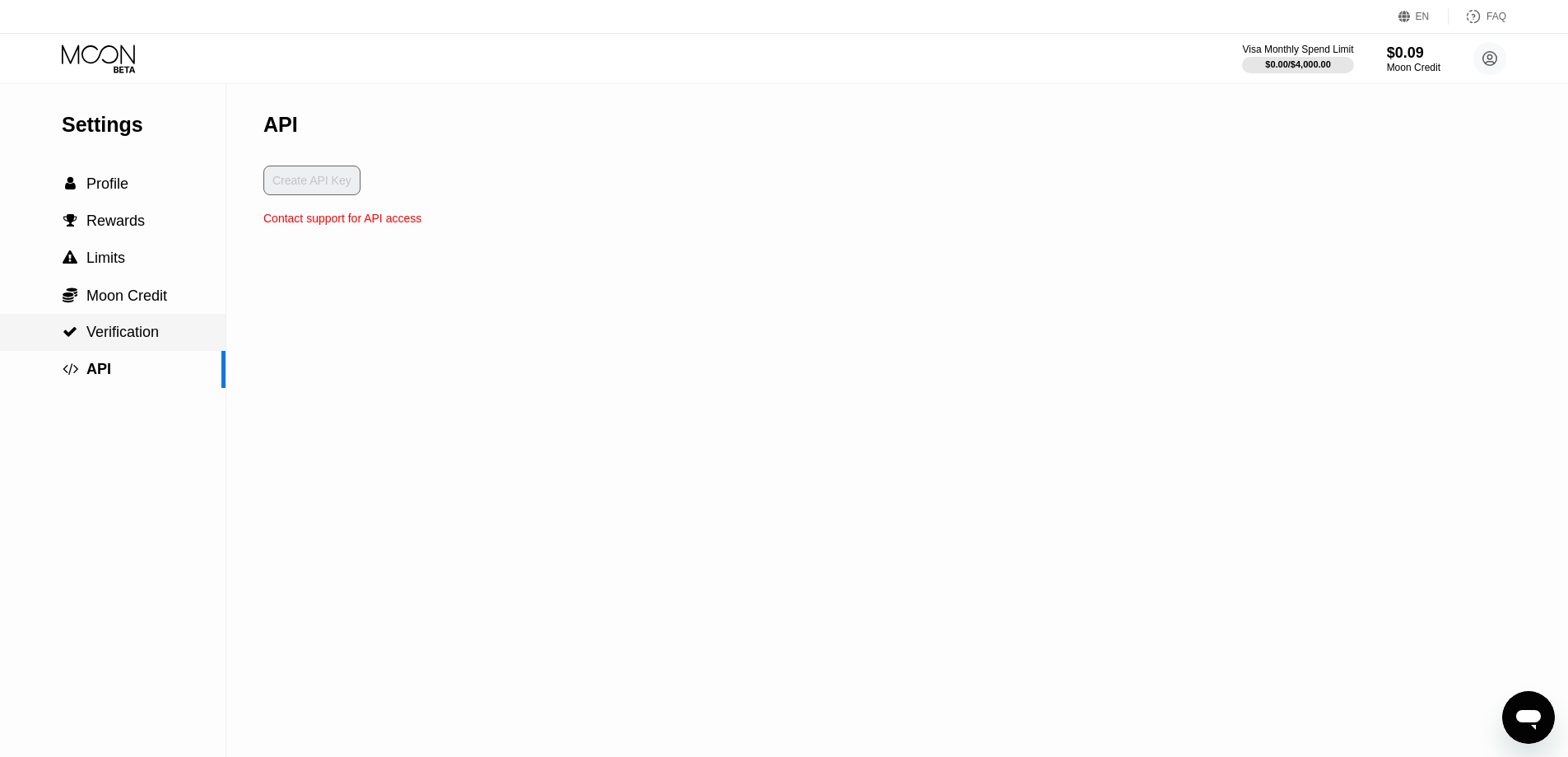
click at [149, 335] on span "Verification" at bounding box center [123, 331] width 72 height 16
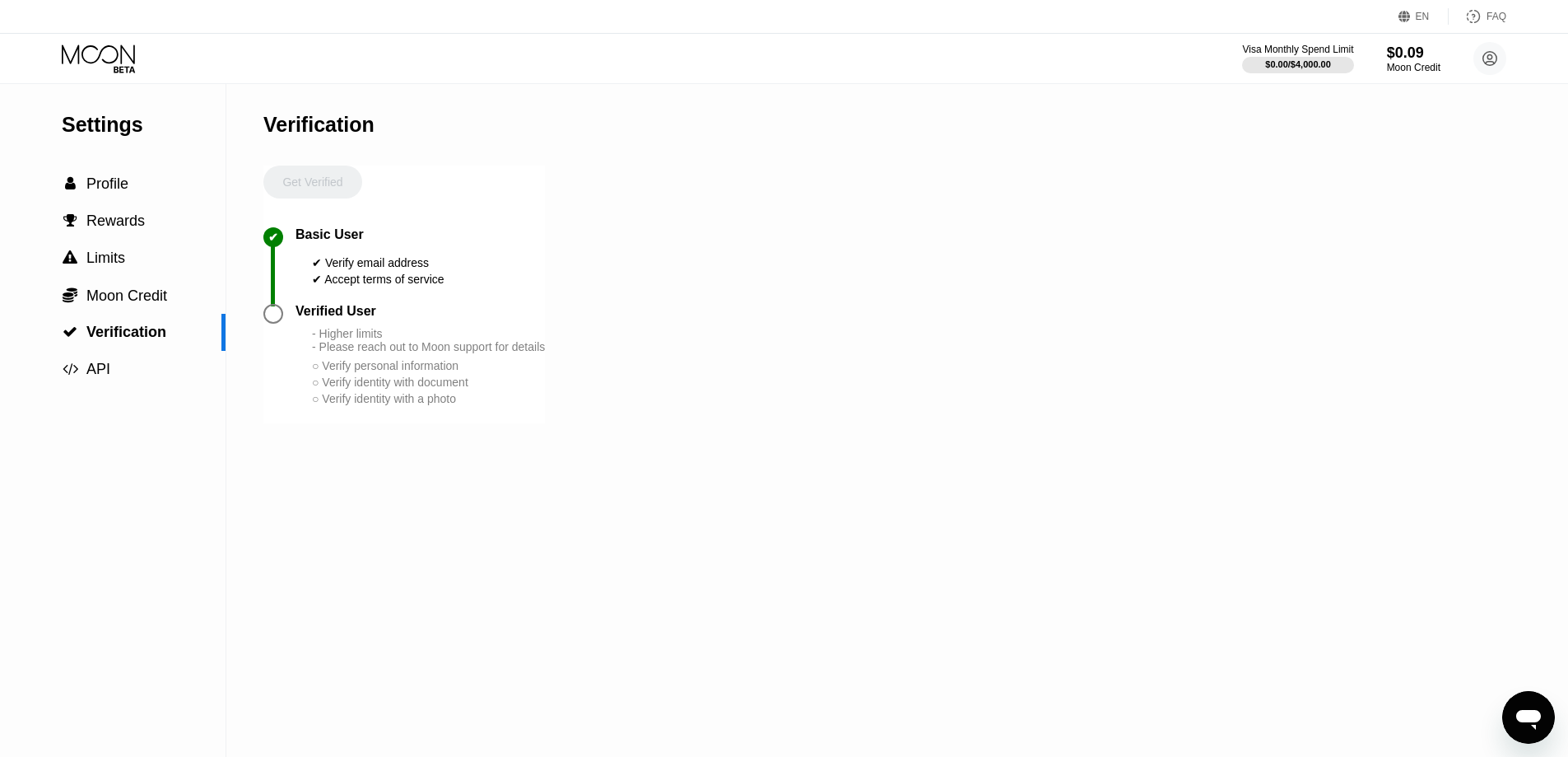
click at [300, 179] on div "Get Verified" at bounding box center [312, 197] width 99 height 62
click at [302, 184] on div "Get Verified" at bounding box center [312, 197] width 99 height 62
click at [273, 324] on div at bounding box center [273, 313] width 20 height 20
click at [336, 318] on div "Verified User" at bounding box center [336, 311] width 81 height 15
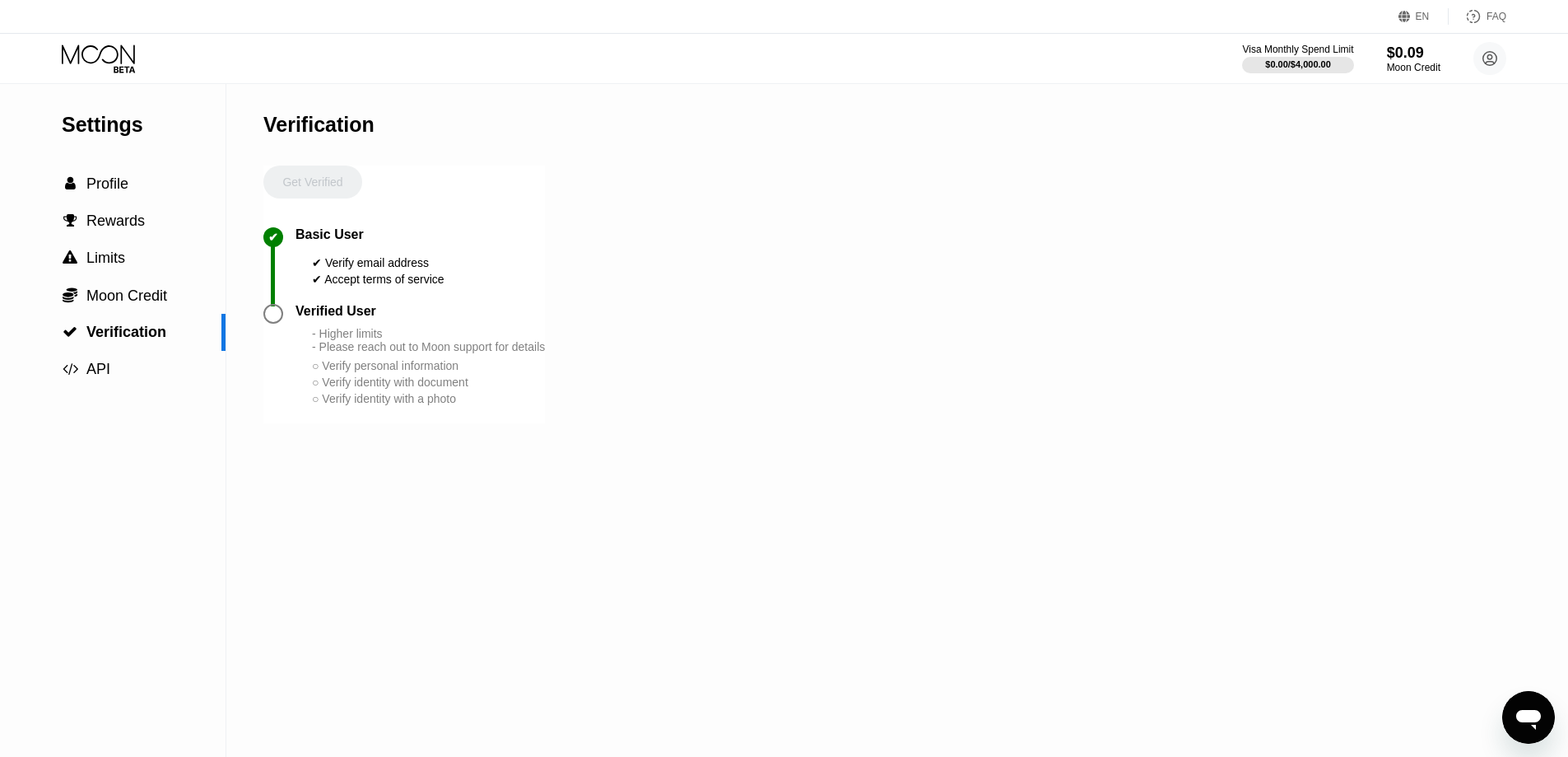
click at [340, 353] on div "- Higher limits - Please reach out to Moon support for details" at bounding box center [428, 340] width 233 height 27
click at [313, 372] on div "○ Verify personal information" at bounding box center [428, 365] width 233 height 13
click at [122, 300] on span "Moon Credit" at bounding box center [127, 295] width 81 height 16
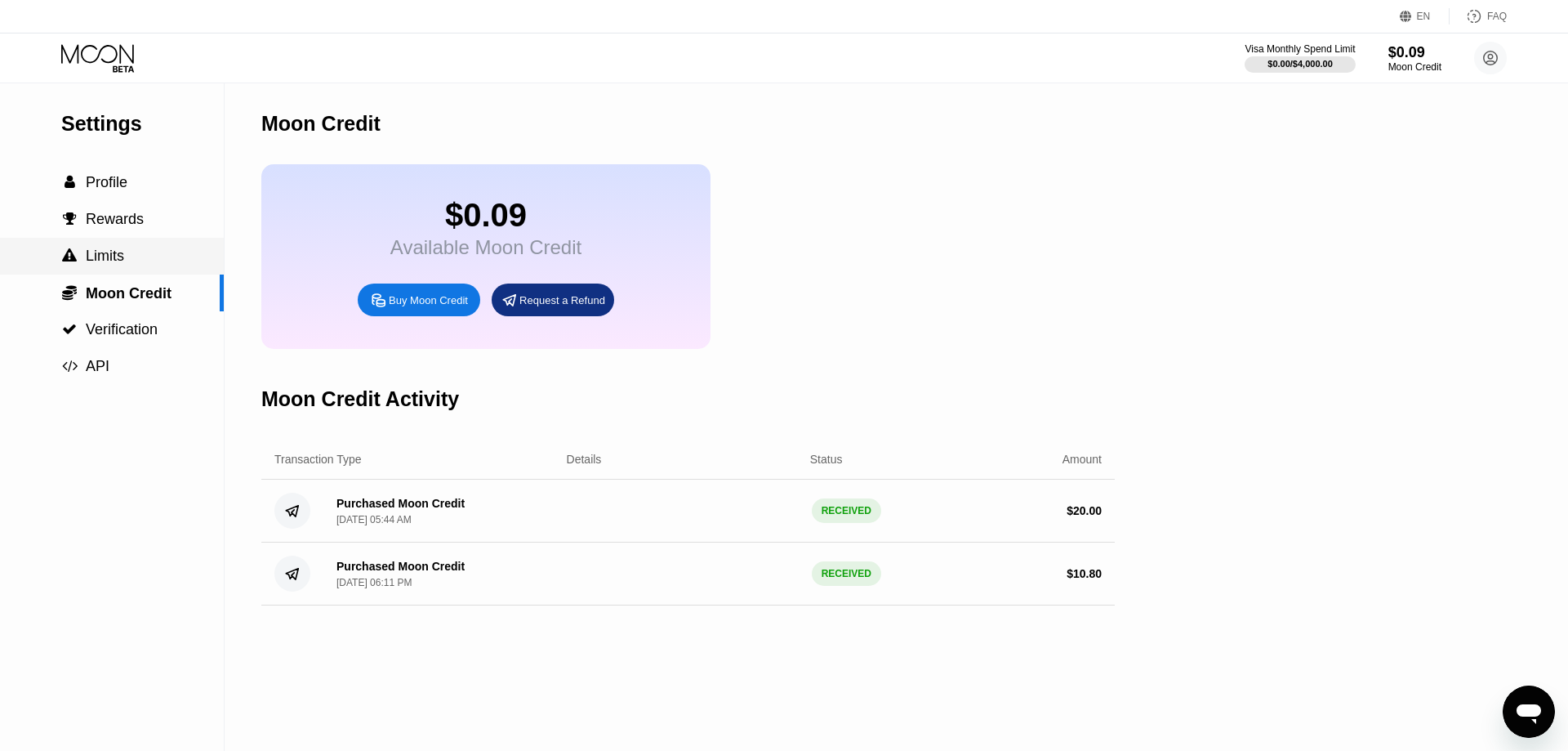
click at [102, 264] on span "Limits" at bounding box center [105, 255] width 38 height 16
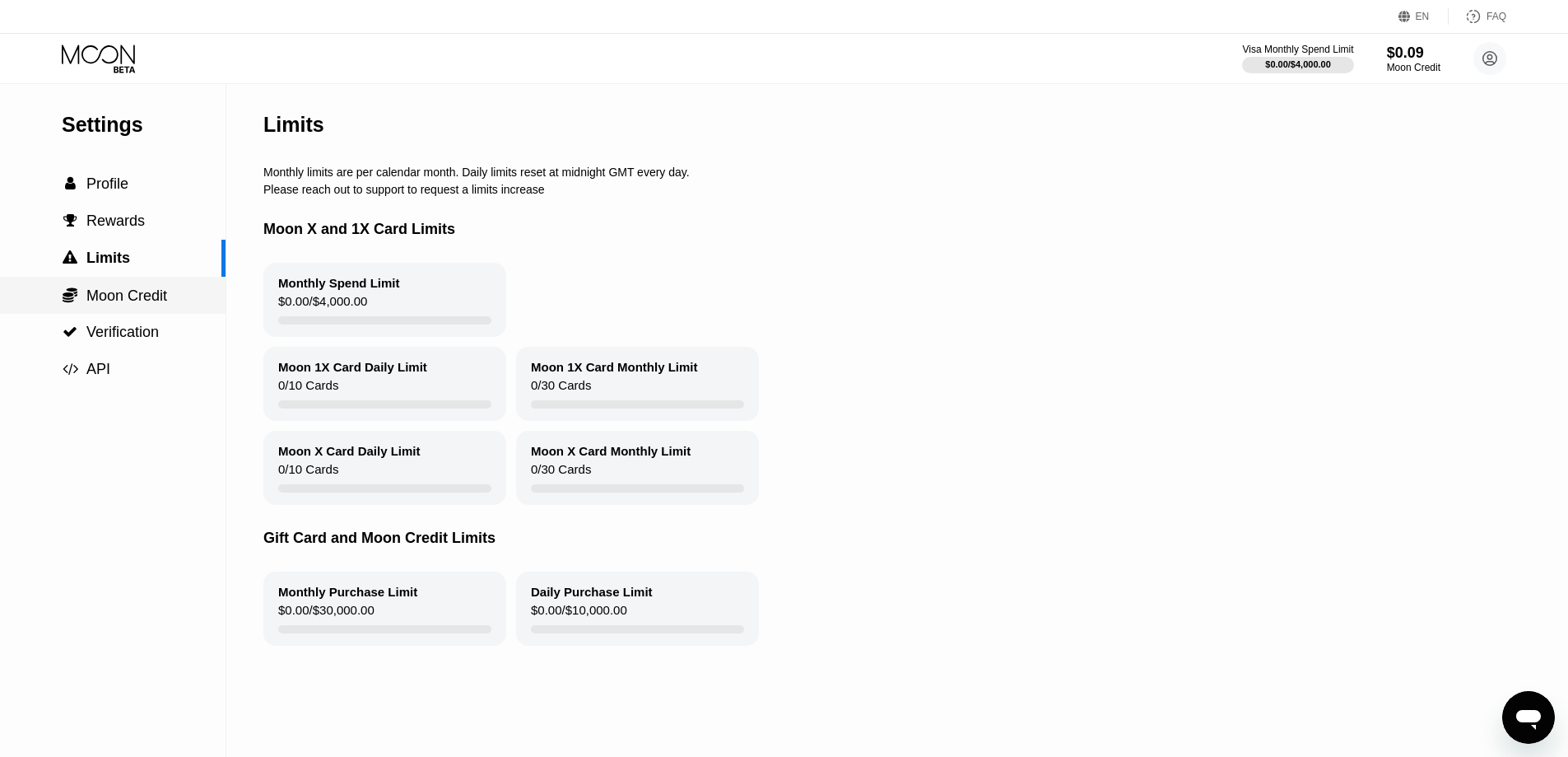
click at [128, 295] on span "Moon Credit" at bounding box center [127, 295] width 81 height 16
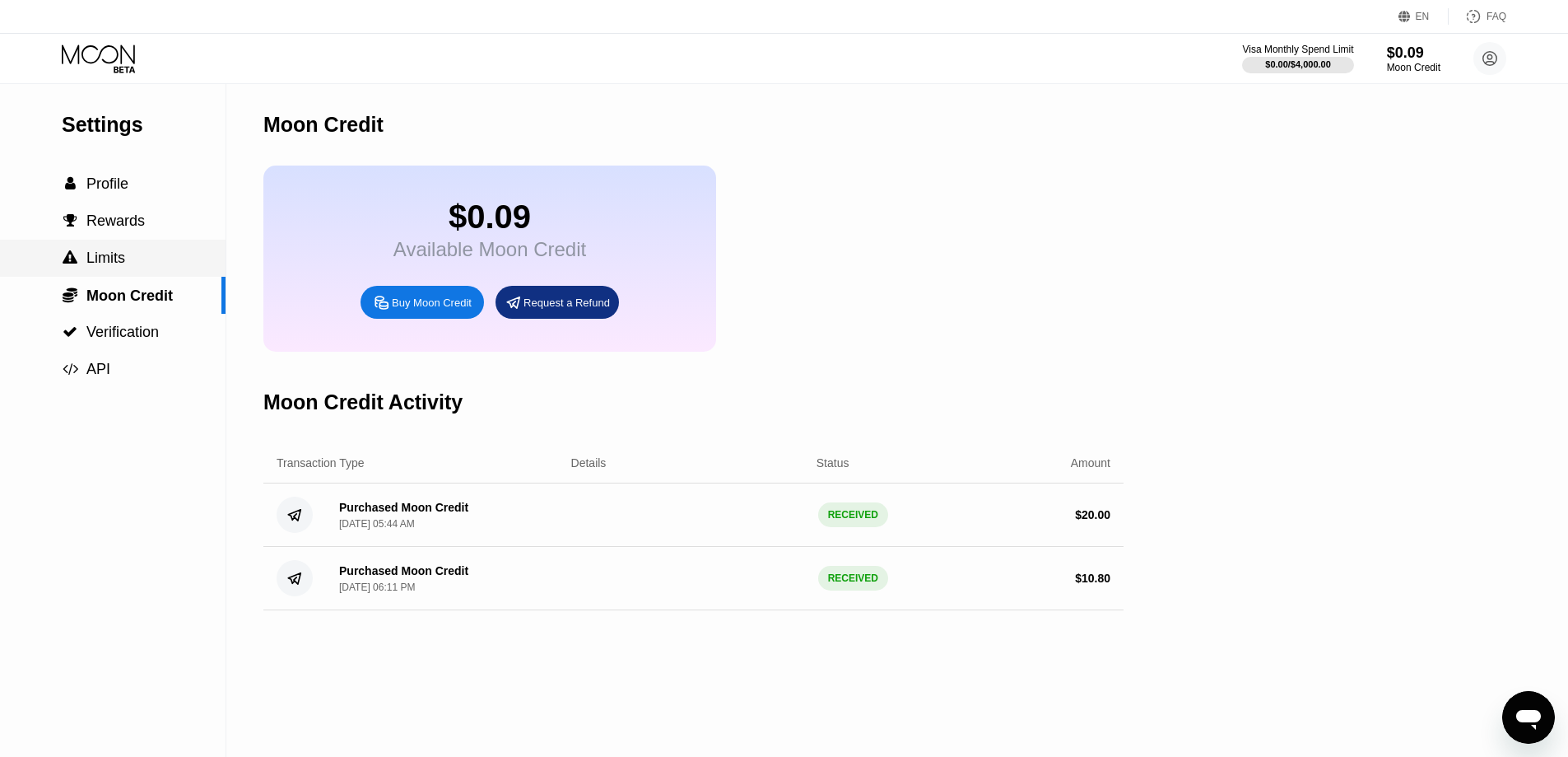
click at [120, 266] on span "Limits" at bounding box center [106, 257] width 39 height 16
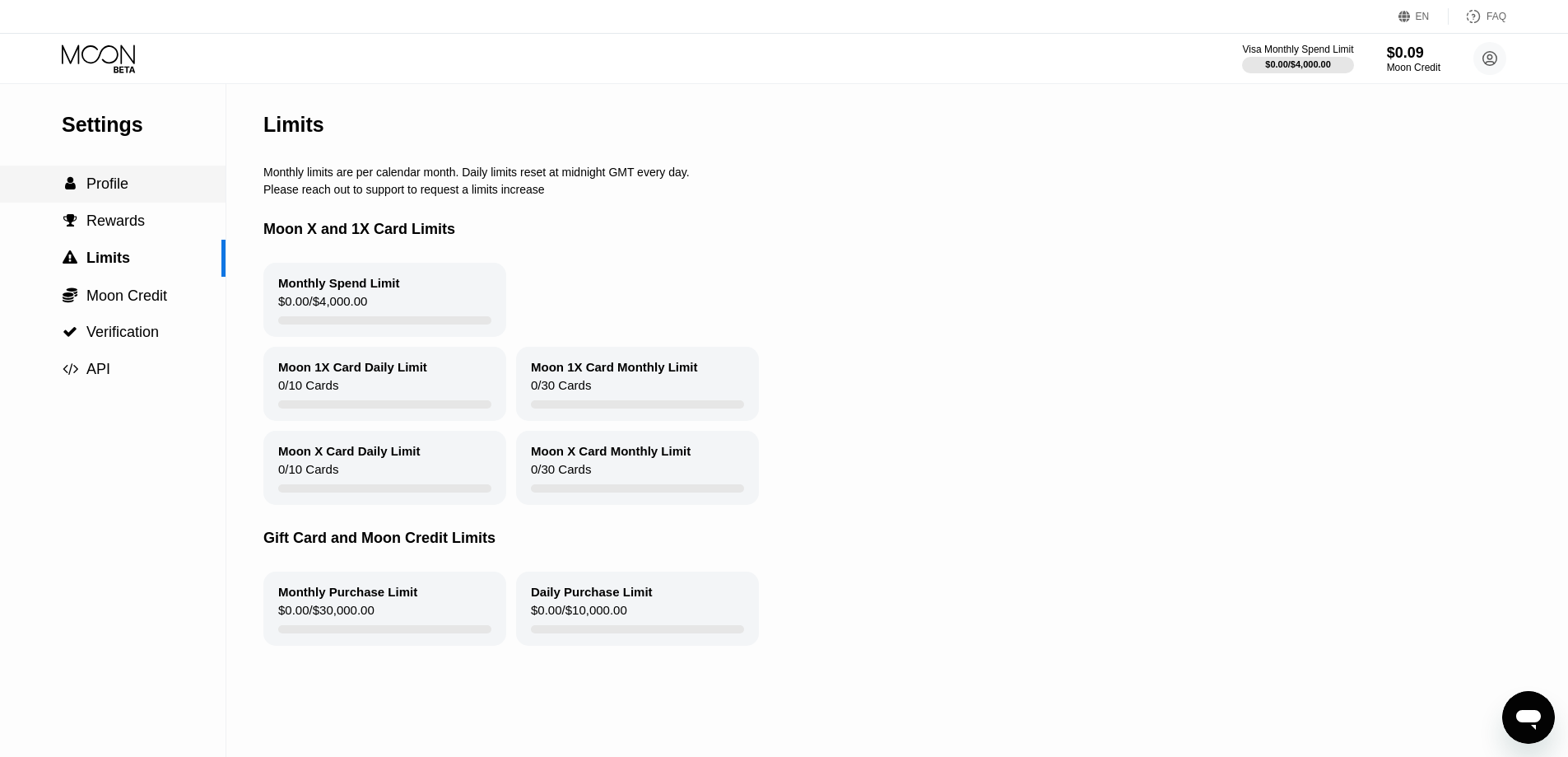
click at [93, 173] on div " Profile" at bounding box center [112, 184] width 226 height 37
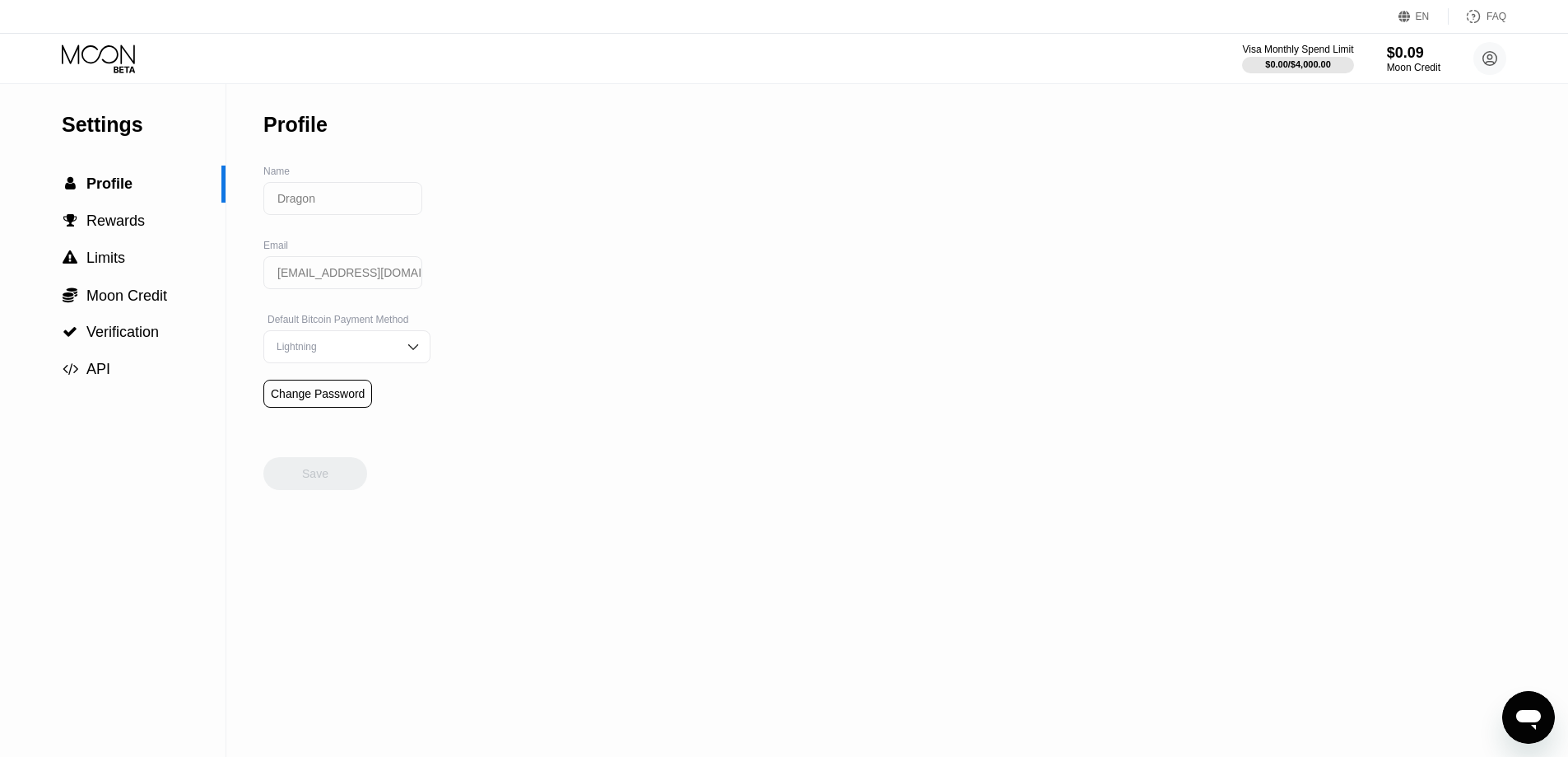
click at [316, 277] on input "[EMAIL_ADDRESS][DOMAIN_NAME]" at bounding box center [342, 272] width 159 height 33
click at [152, 230] on div " Rewards" at bounding box center [112, 221] width 226 height 17
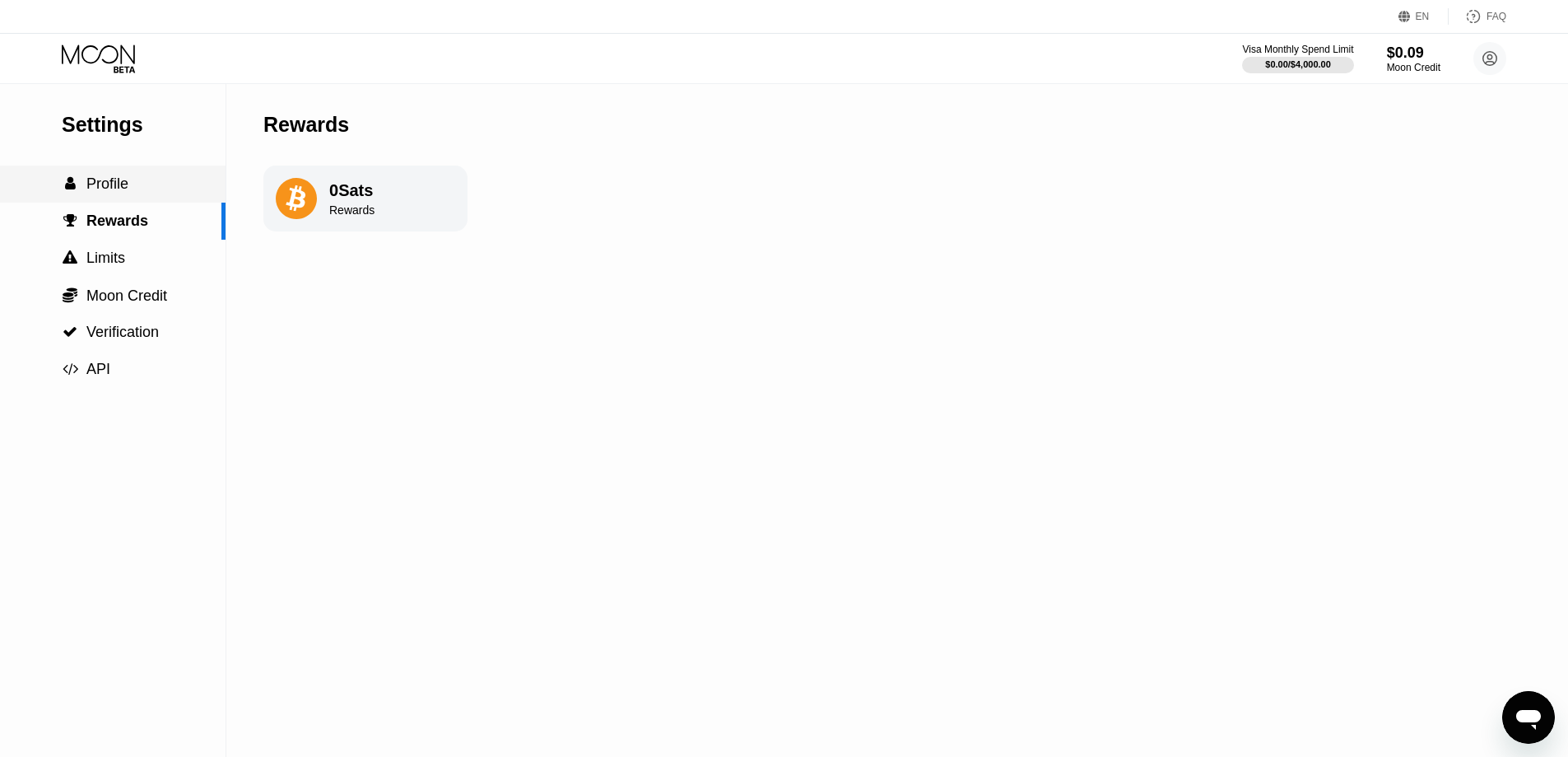
click at [120, 177] on div " Profile" at bounding box center [112, 184] width 226 height 37
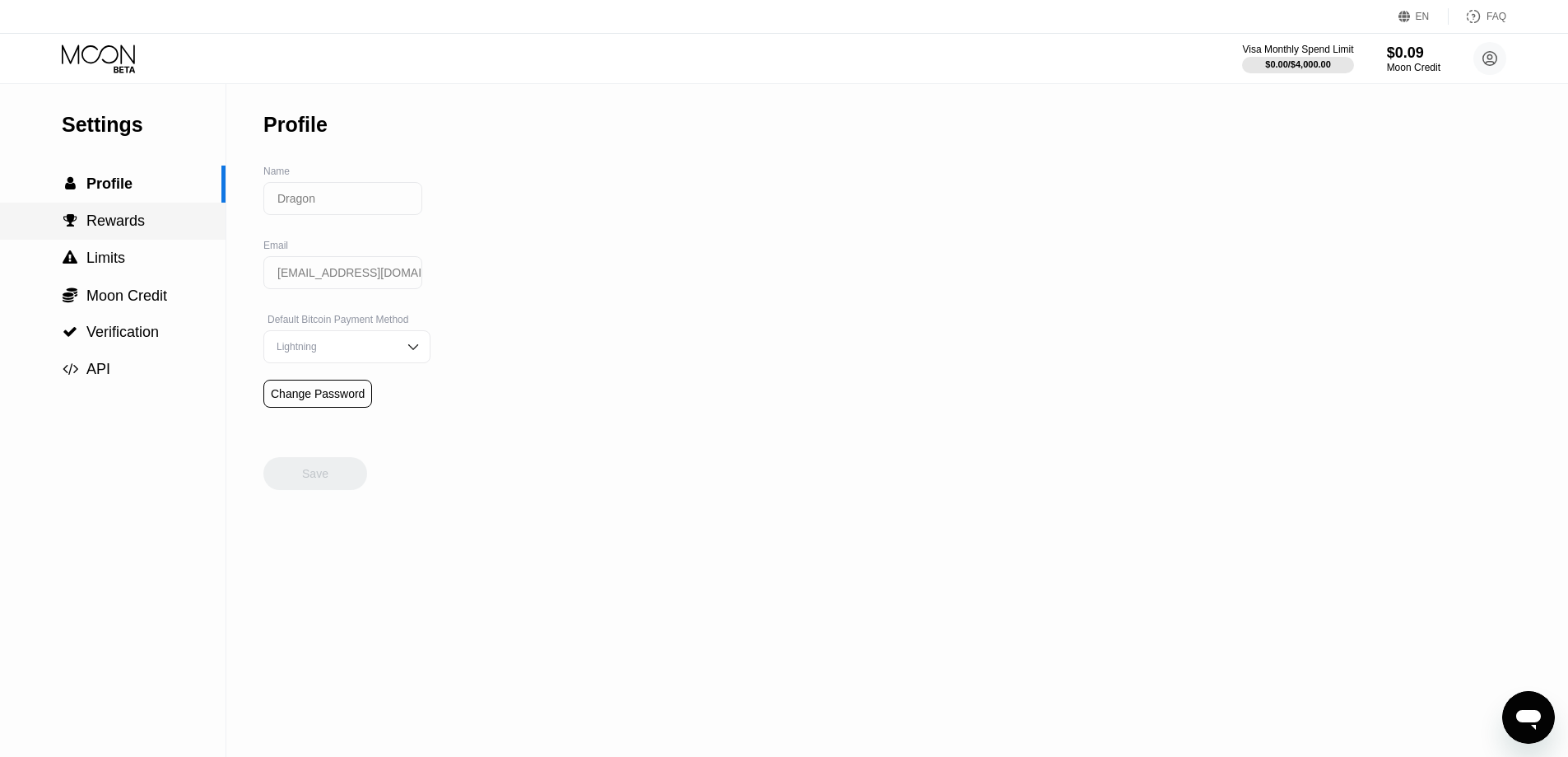
click at [152, 227] on div " Rewards" at bounding box center [112, 221] width 226 height 17
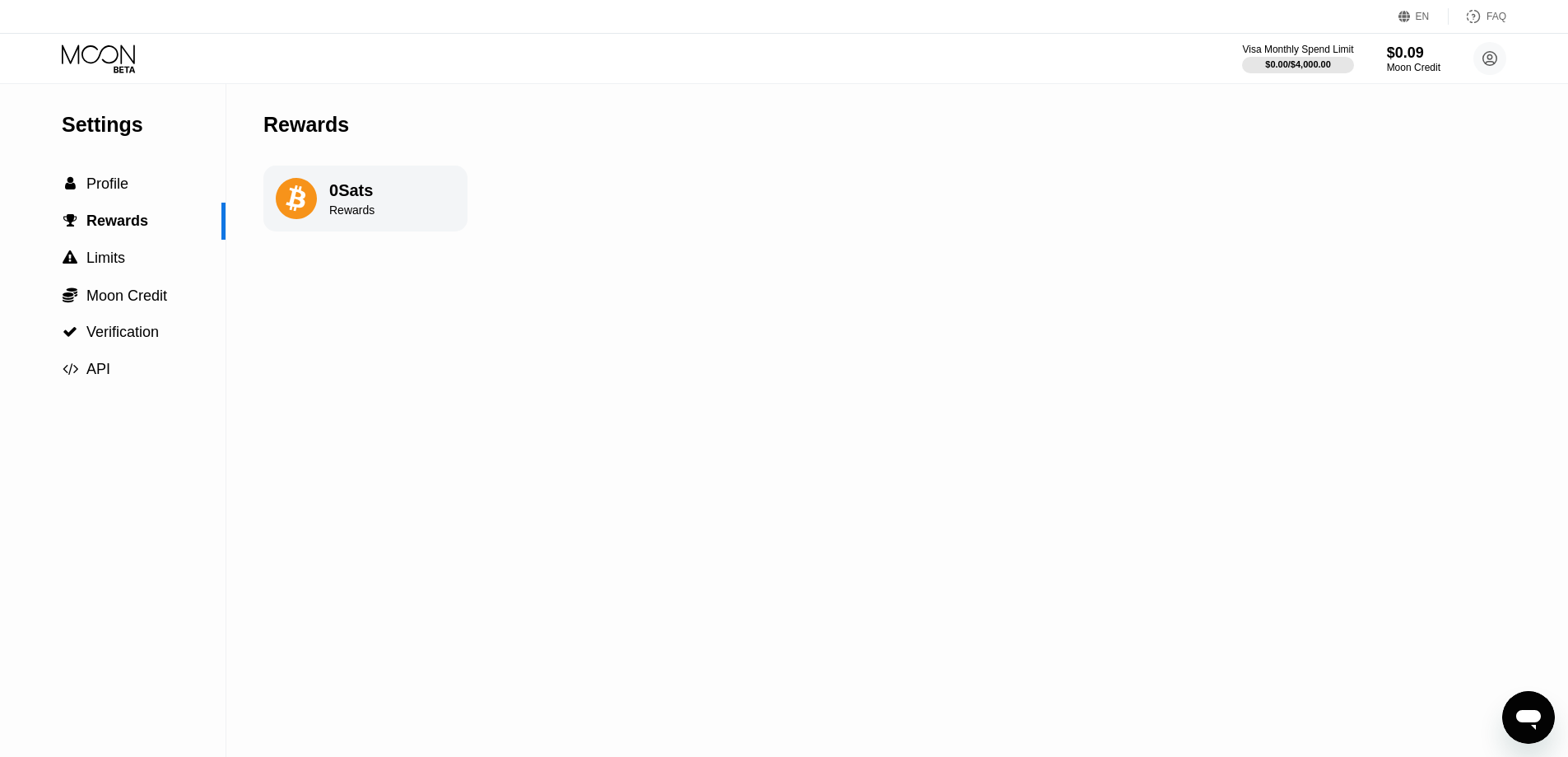
drag, startPoint x: 269, startPoint y: 205, endPoint x: 278, endPoint y: 209, distance: 9.8
click at [278, 209] on div "0 Sats Rewards" at bounding box center [366, 198] width 204 height 66
click at [322, 203] on div "0 Sats Rewards" at bounding box center [366, 198] width 204 height 66
click at [139, 263] on div " Limits" at bounding box center [112, 258] width 226 height 17
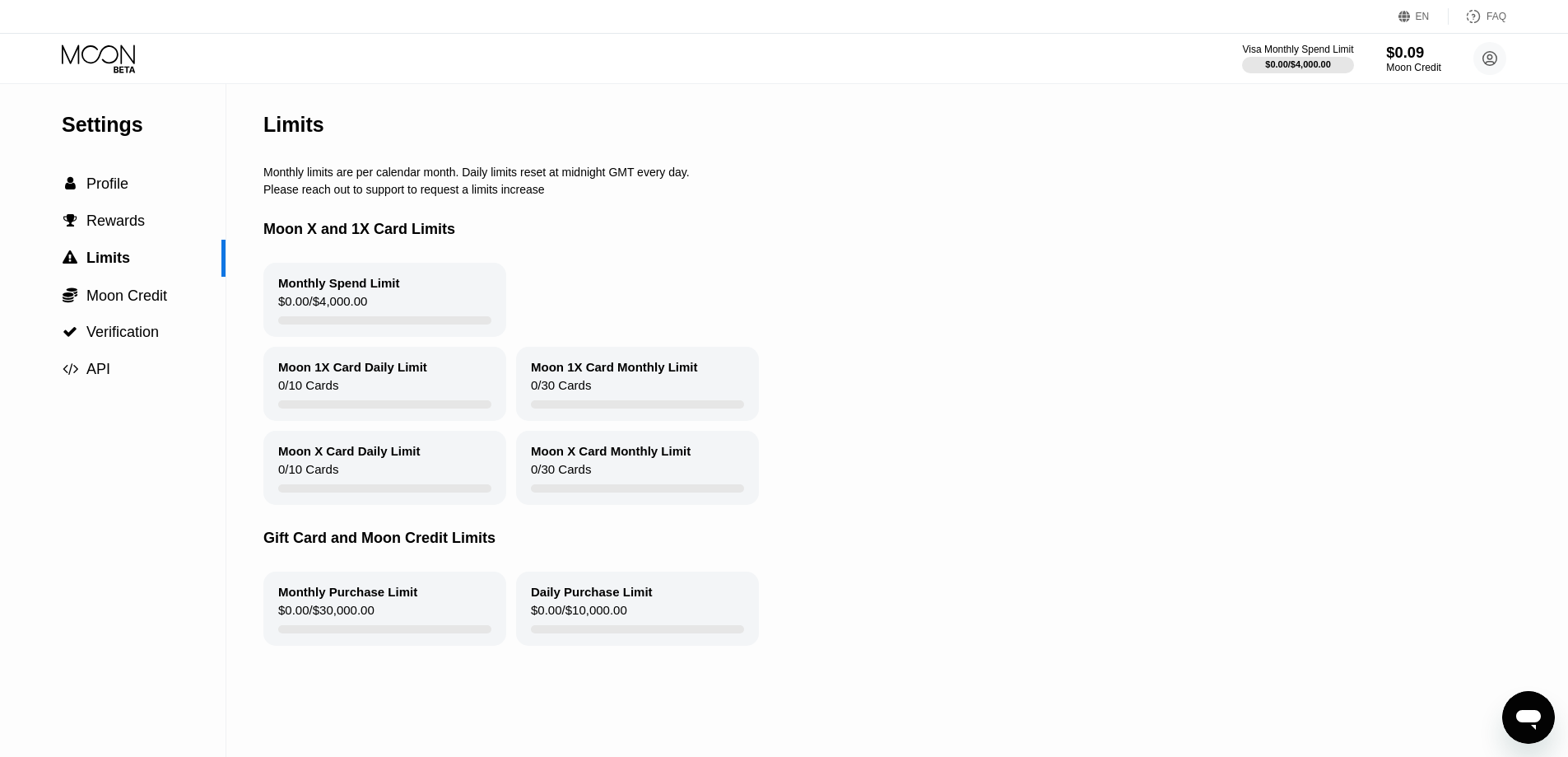
click at [1395, 64] on div "Moon Credit" at bounding box center [1414, 67] width 55 height 11
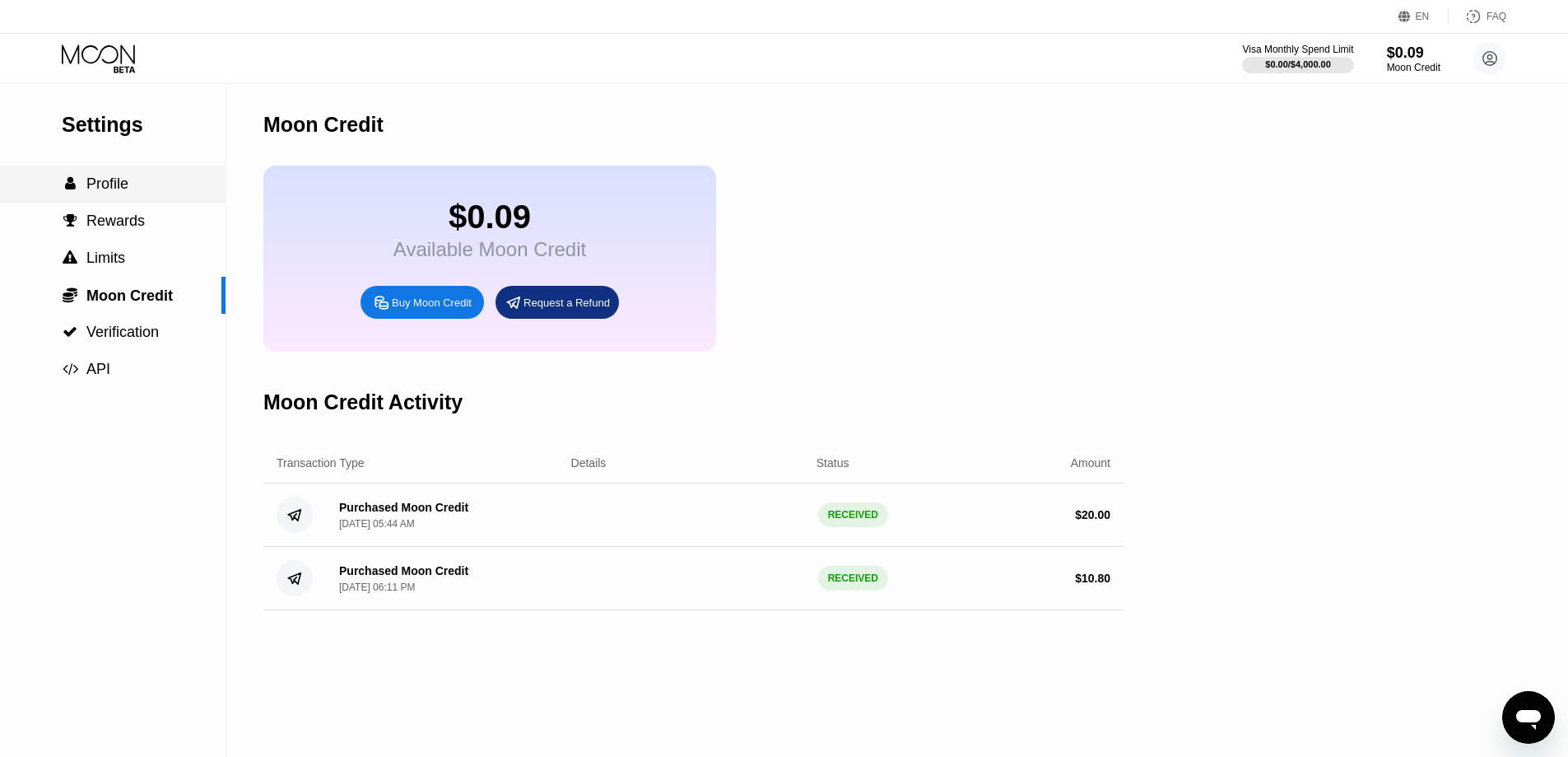
click at [124, 192] on span "Profile" at bounding box center [107, 183] width 42 height 16
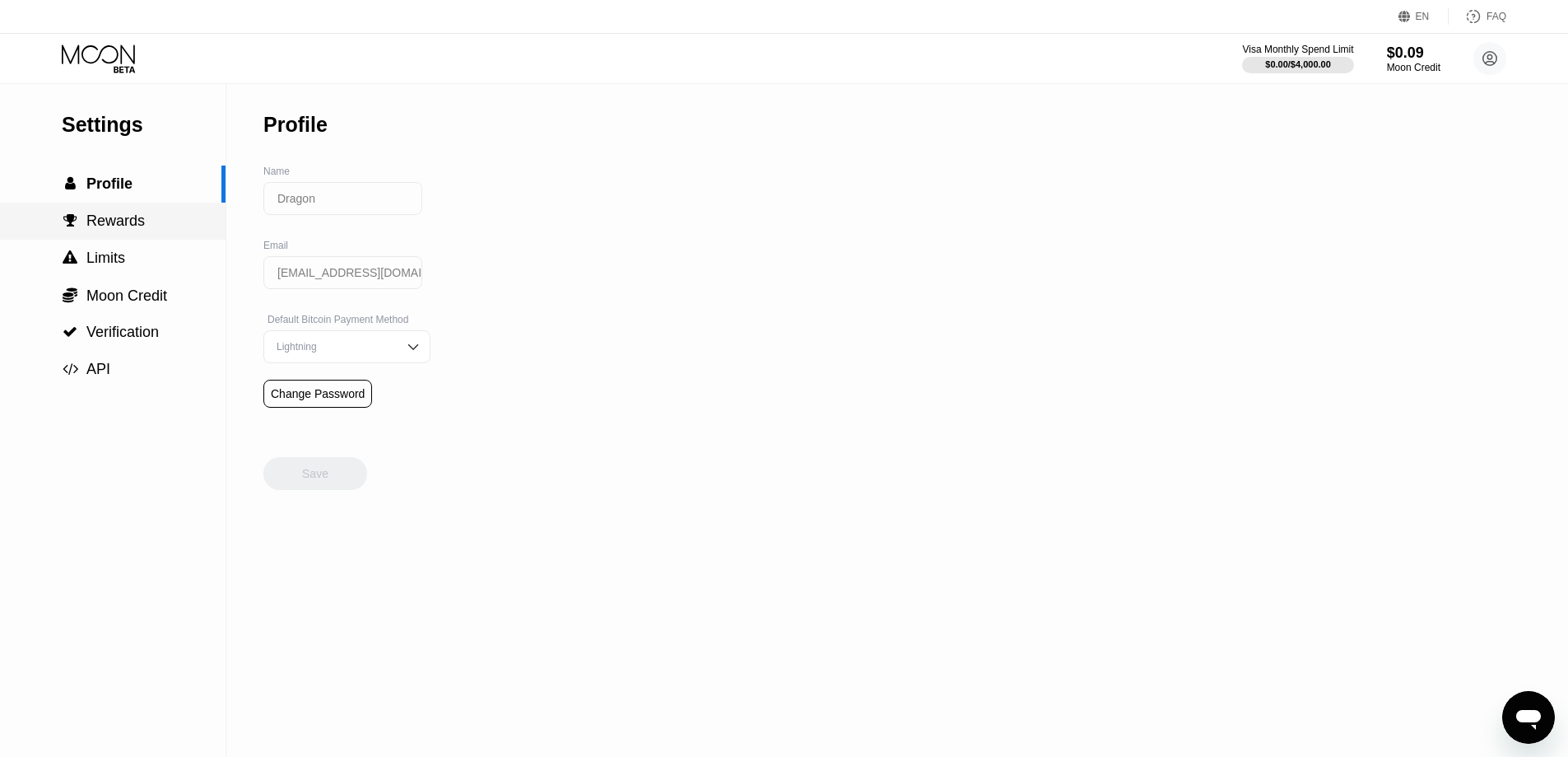
click at [127, 229] on span "Rewards" at bounding box center [116, 221] width 58 height 16
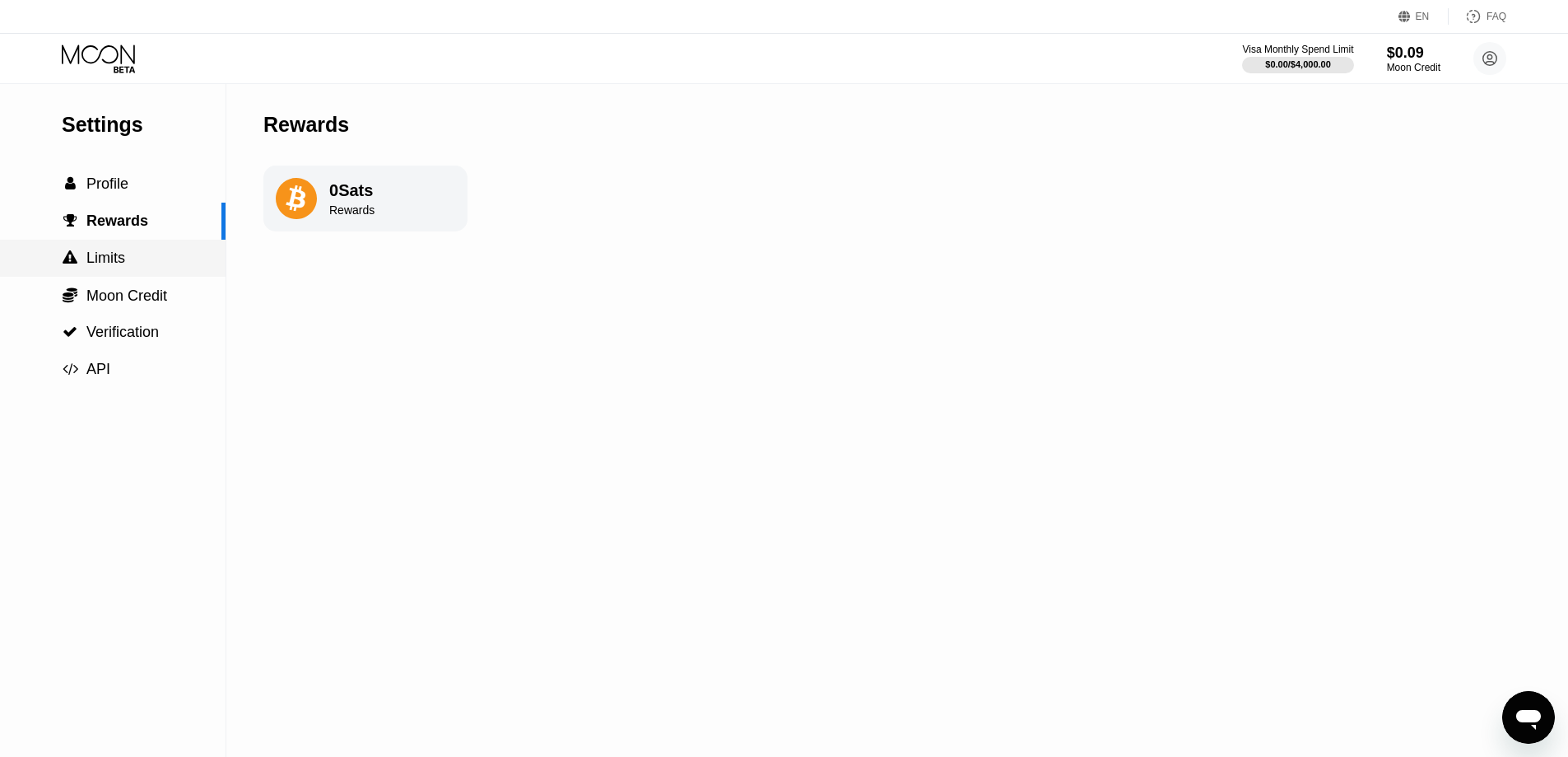
click at [130, 253] on div " Limits" at bounding box center [112, 257] width 226 height 37
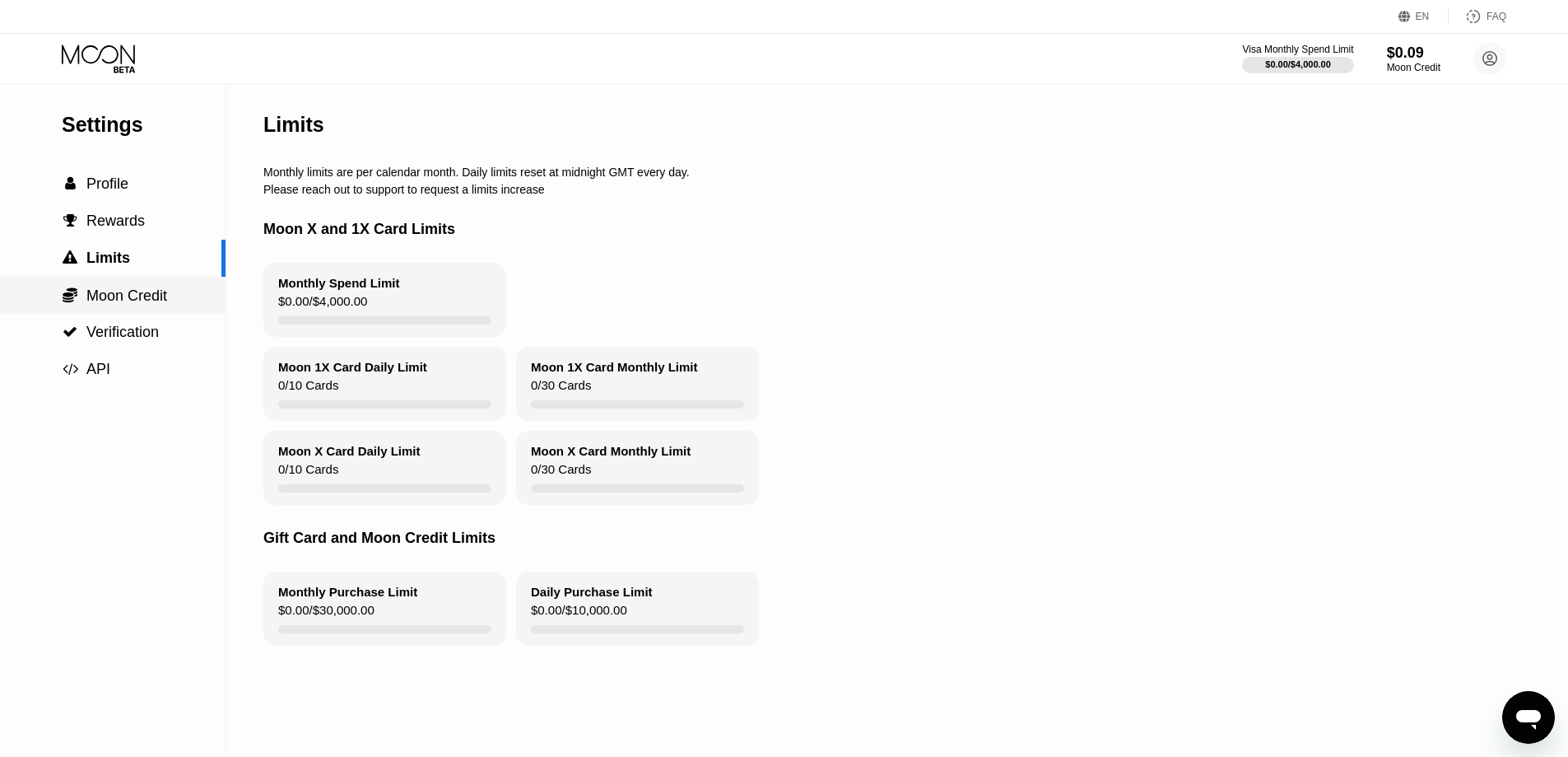
click at [134, 294] on span "Moon Credit" at bounding box center [127, 295] width 81 height 16
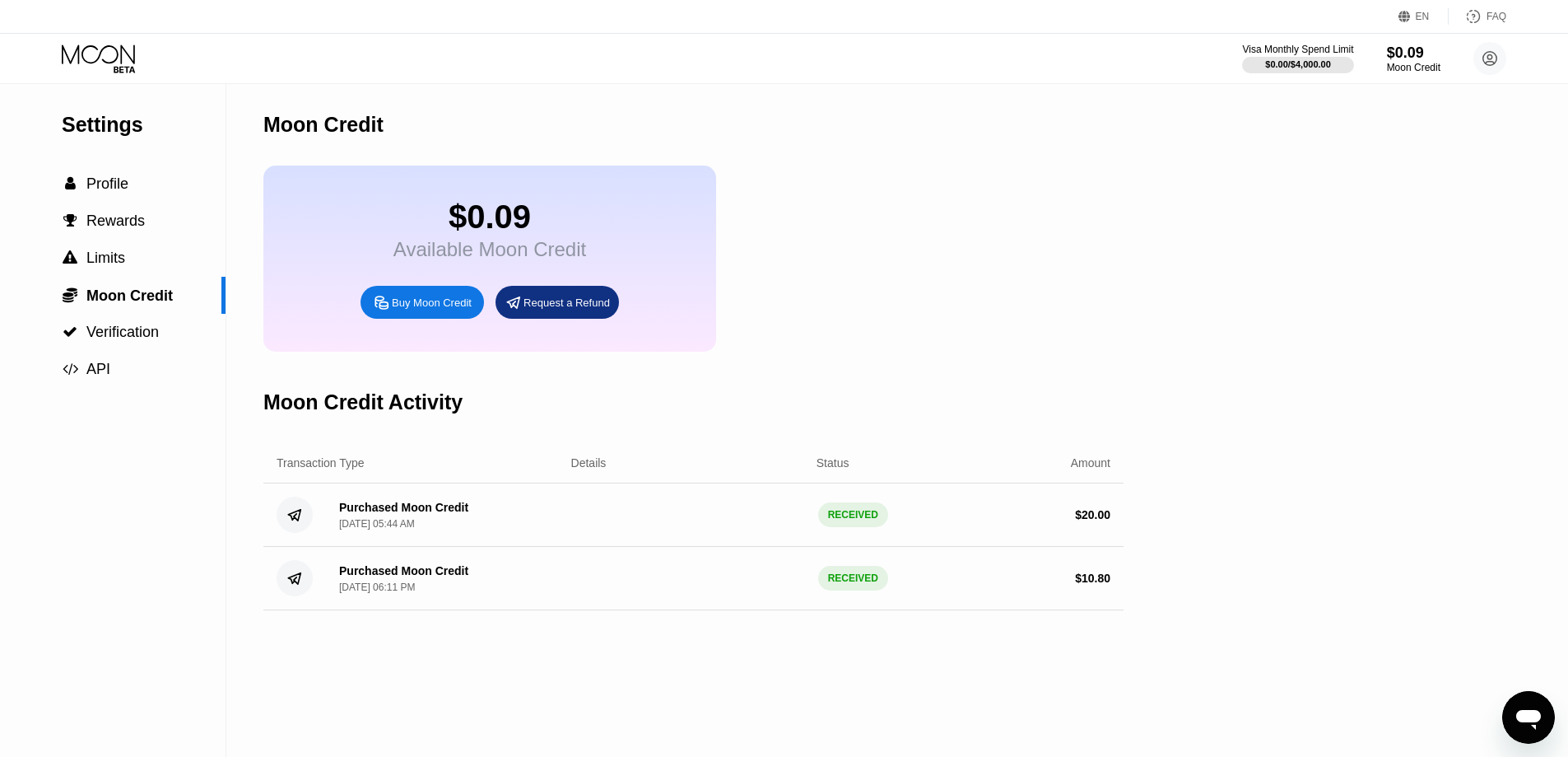
click at [1030, 698] on div "Moon Credit $0.09 Available Moon Credit Buy Moon Credit Request a Refund Moon C…" at bounding box center [693, 421] width 860 height 673
